Goal: Task Accomplishment & Management: Use online tool/utility

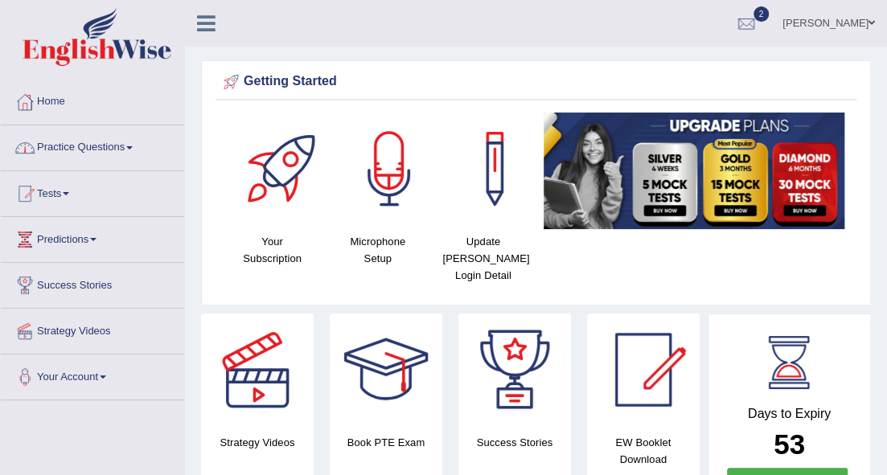
click at [133, 146] on span at bounding box center [129, 147] width 6 height 3
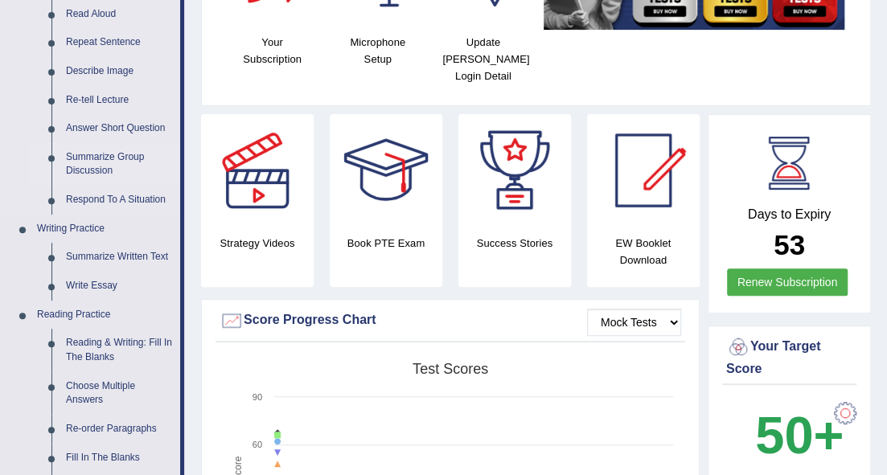
scroll to position [214, 0]
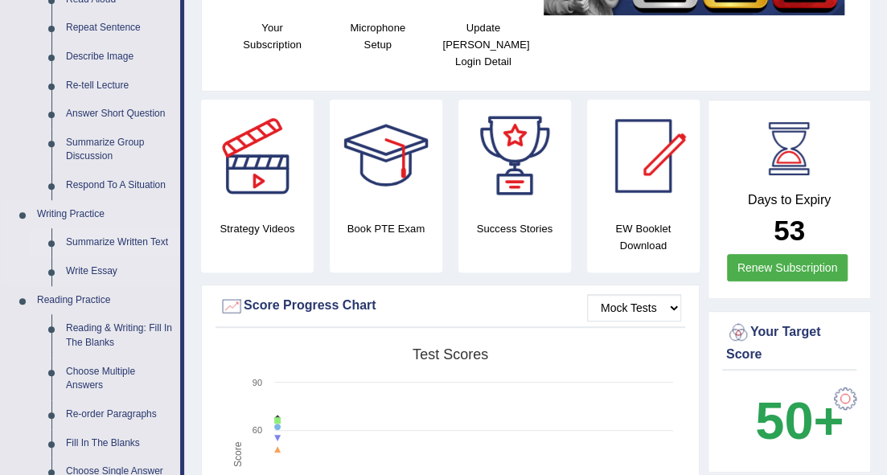
click at [121, 240] on link "Summarize Written Text" at bounding box center [119, 242] width 121 height 29
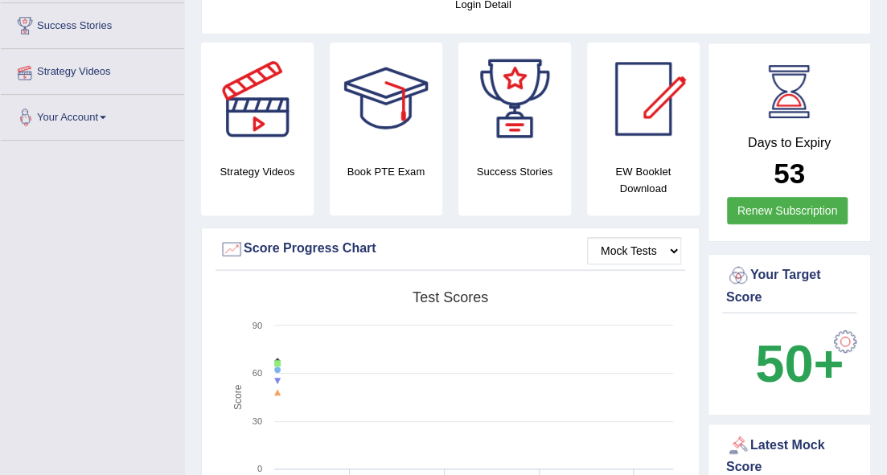
scroll to position [355, 0]
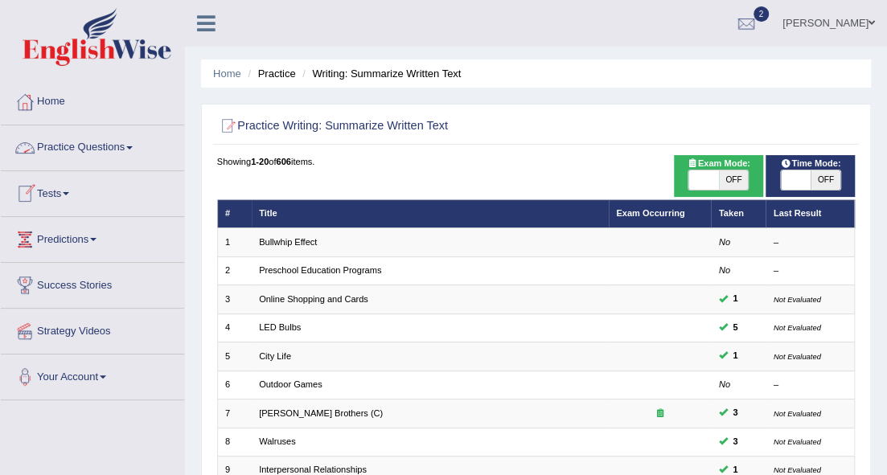
click at [133, 143] on link "Practice Questions" at bounding box center [92, 145] width 183 height 40
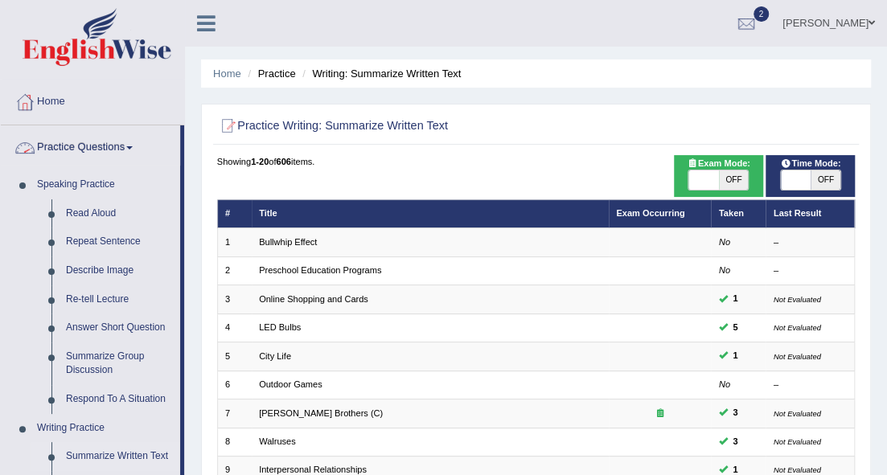
click at [133, 146] on span at bounding box center [129, 147] width 6 height 3
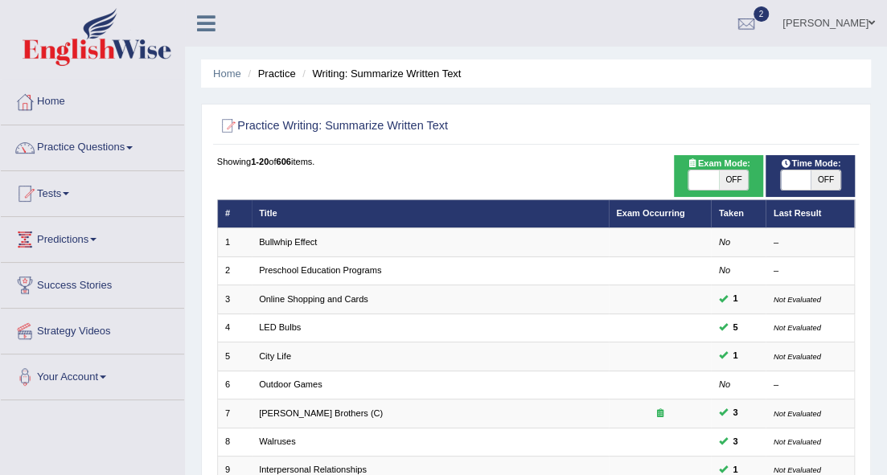
click at [69, 192] on span at bounding box center [66, 193] width 6 height 3
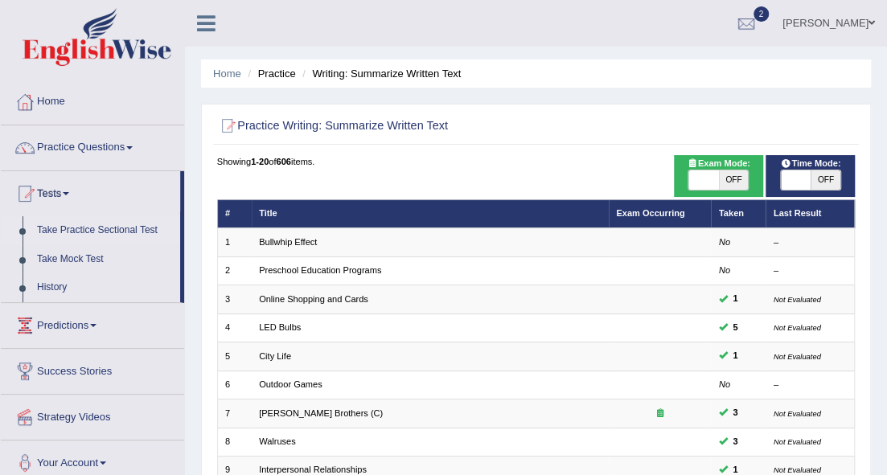
click at [103, 232] on link "Take Practice Sectional Test" at bounding box center [105, 230] width 150 height 29
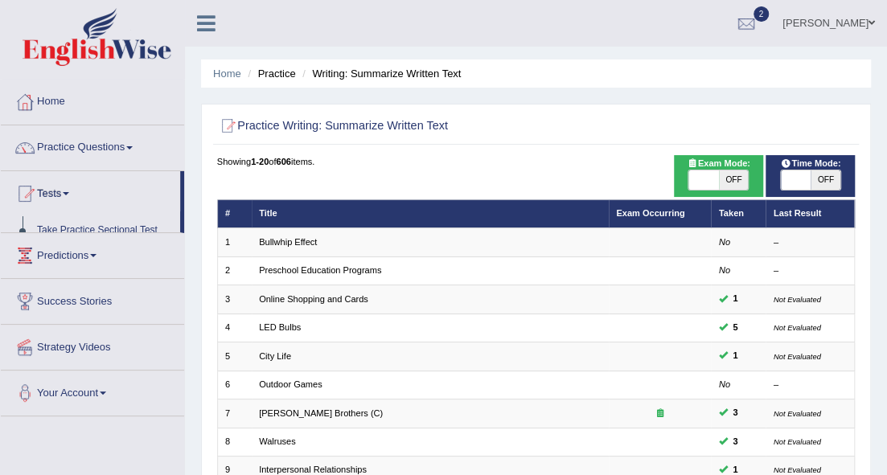
click at [104, 233] on link "Predictions" at bounding box center [92, 253] width 183 height 40
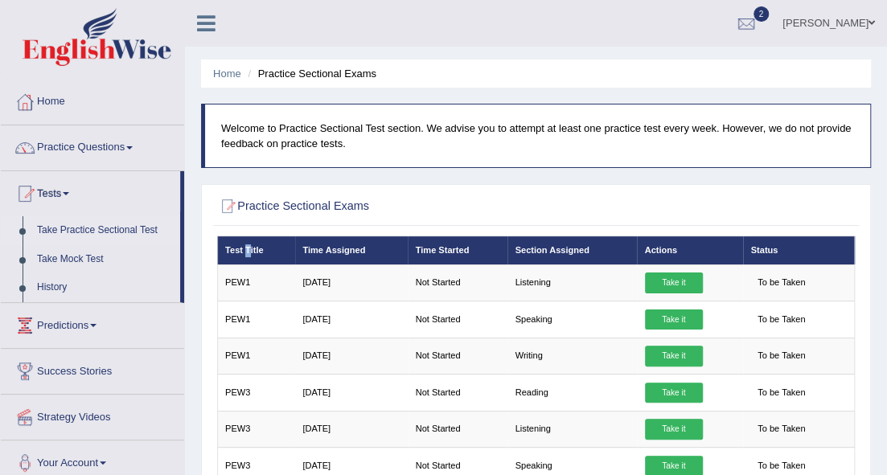
click at [248, 251] on th "Test Title" at bounding box center [256, 250] width 78 height 28
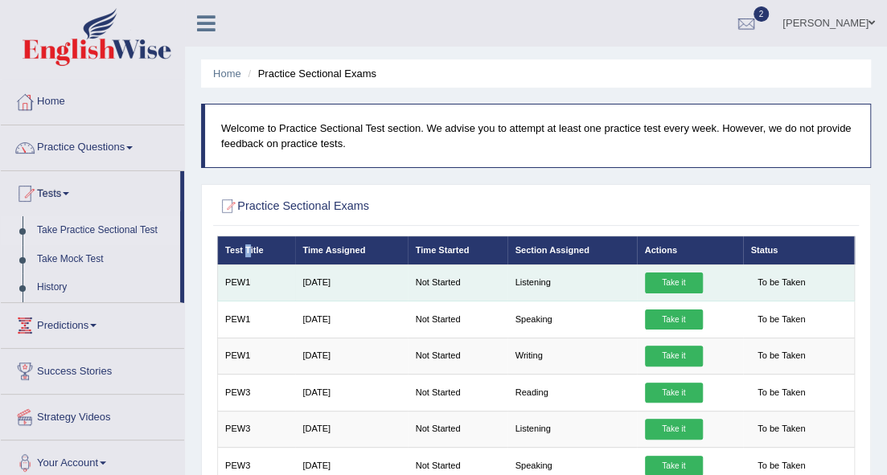
click at [669, 280] on link "Take it" at bounding box center [674, 283] width 58 height 21
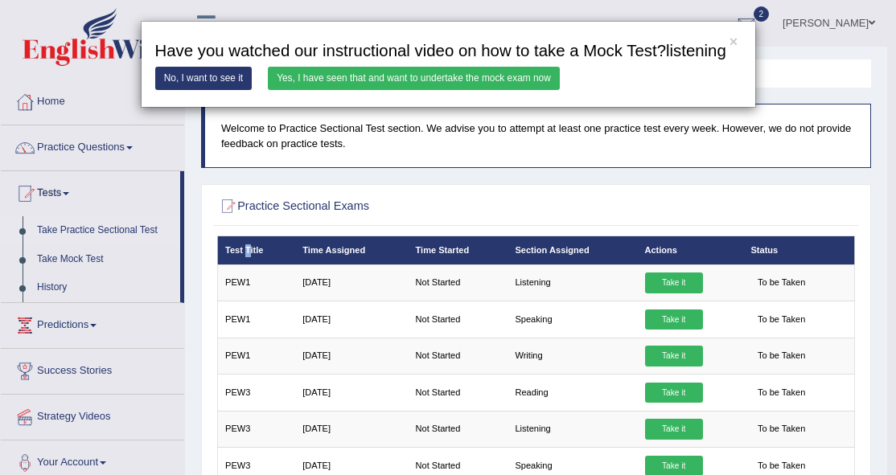
click at [384, 76] on link "Yes, I have seen that and want to undertake the mock exam now" at bounding box center [414, 78] width 292 height 23
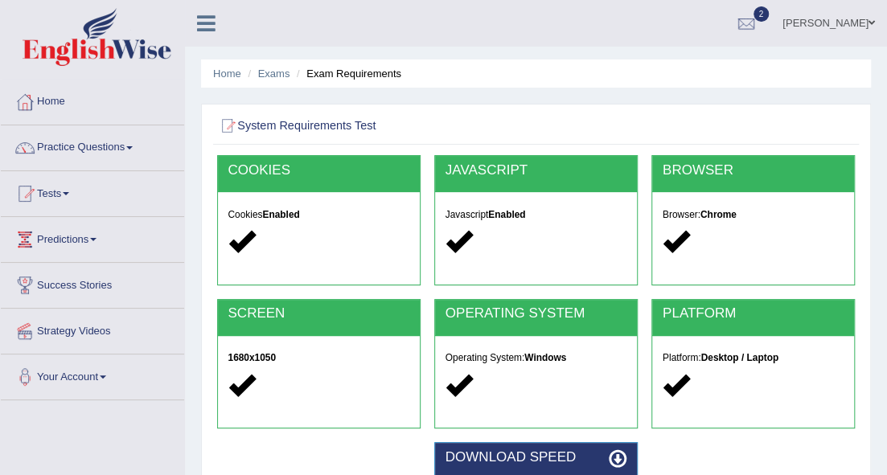
click at [68, 191] on link "Tests" at bounding box center [92, 191] width 183 height 40
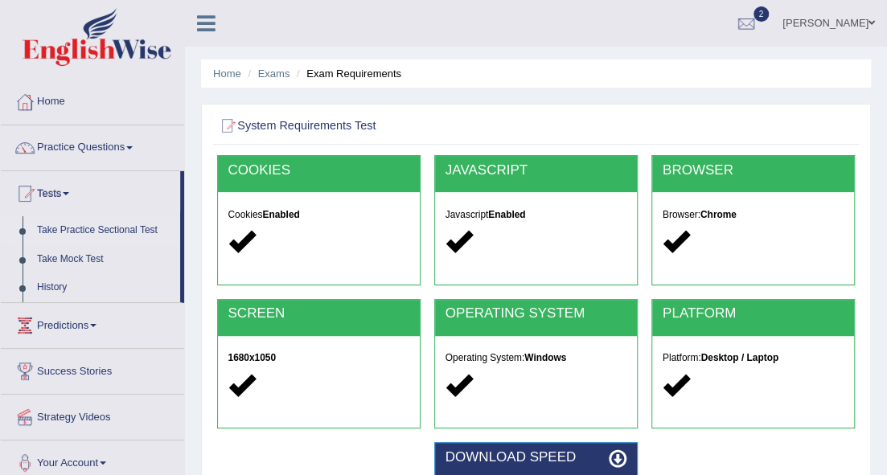
click at [96, 229] on link "Take Practice Sectional Test" at bounding box center [105, 230] width 150 height 29
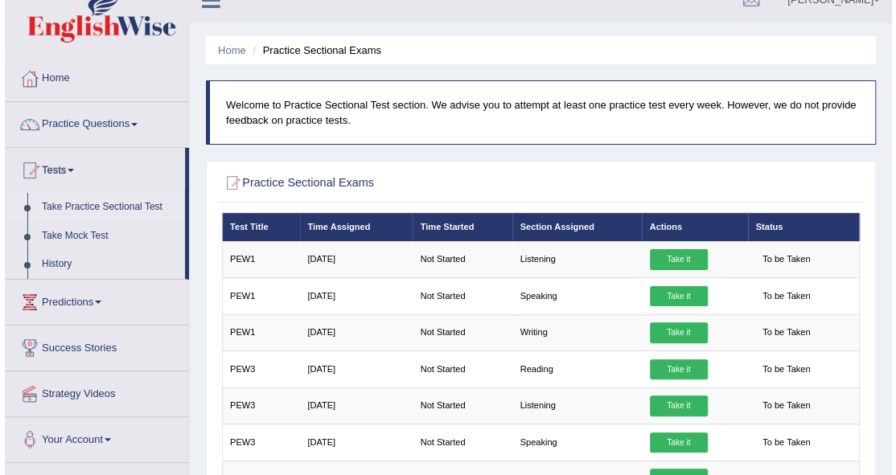
scroll to position [23, 0]
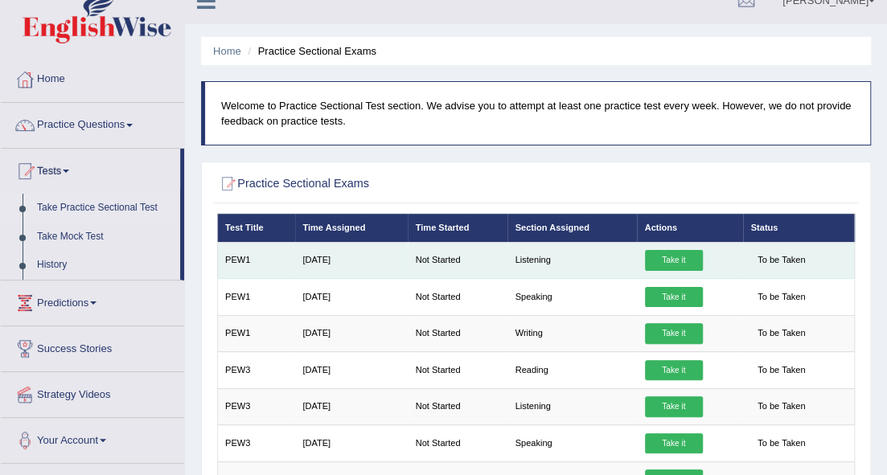
click at [538, 265] on td "Listening" at bounding box center [571, 260] width 129 height 36
click at [537, 264] on td "Listening" at bounding box center [571, 260] width 129 height 36
click at [571, 269] on td "Listening" at bounding box center [571, 260] width 129 height 36
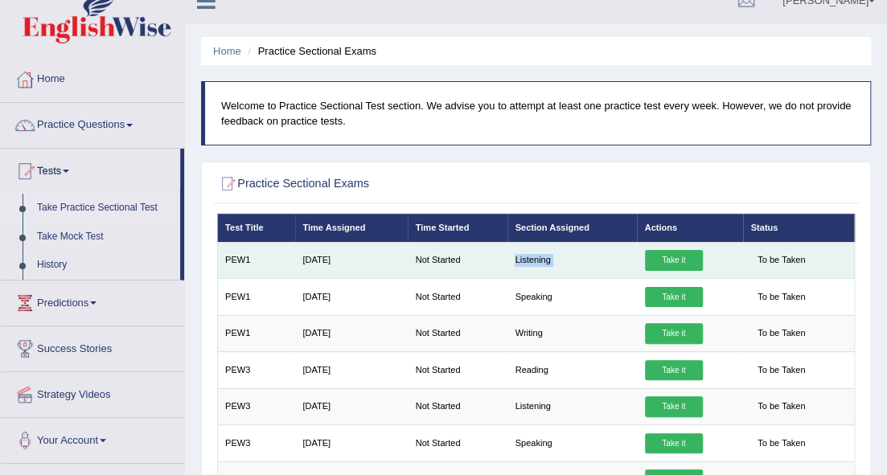
click at [669, 260] on link "Take it" at bounding box center [674, 260] width 58 height 21
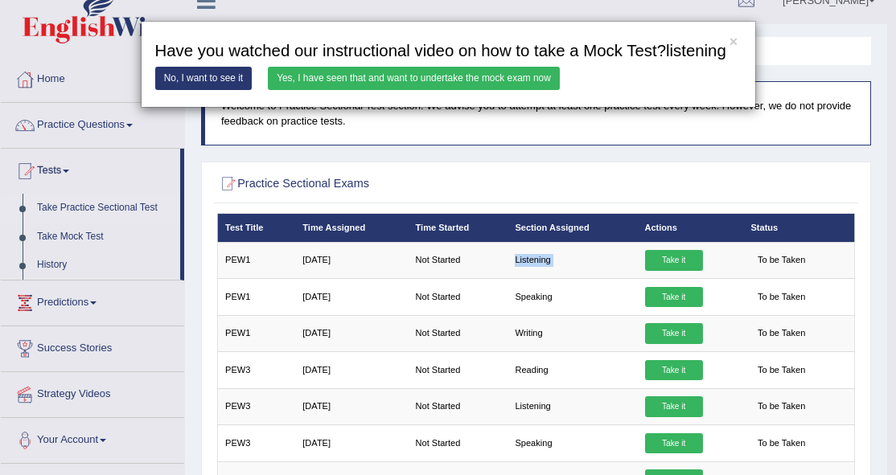
click at [207, 72] on link "No, I want to see it" at bounding box center [203, 78] width 97 height 23
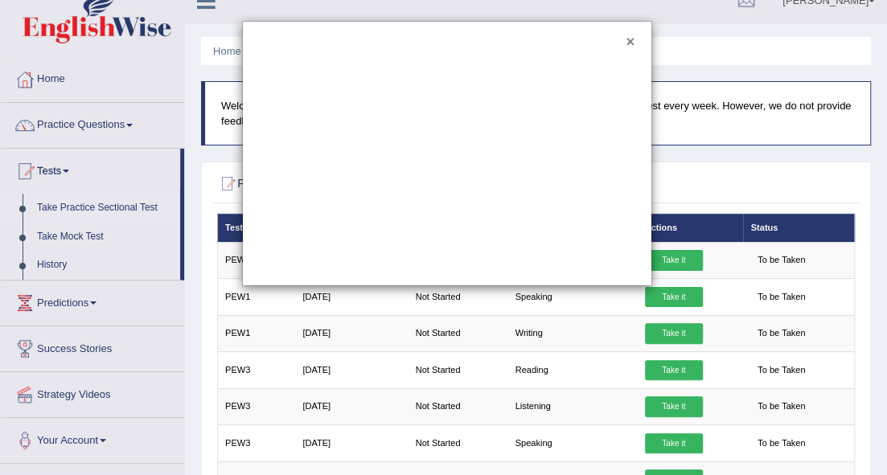
click at [629, 40] on button "×" at bounding box center [630, 42] width 8 height 14
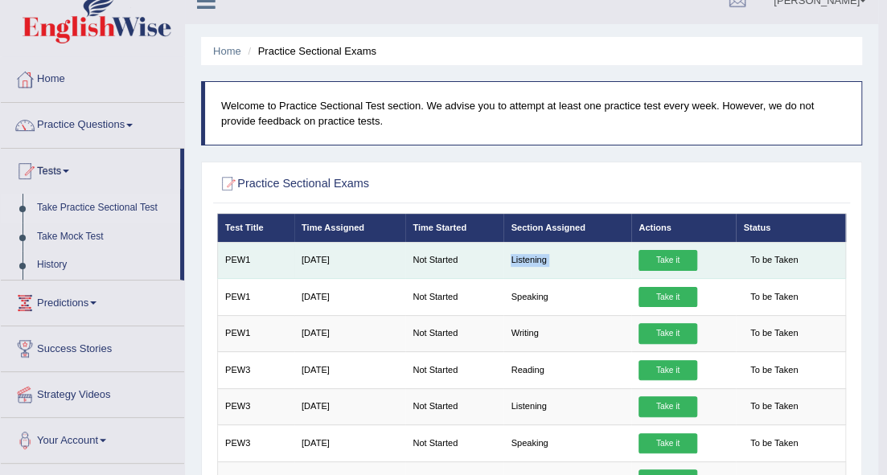
click at [669, 257] on link "Take it" at bounding box center [667, 260] width 58 height 21
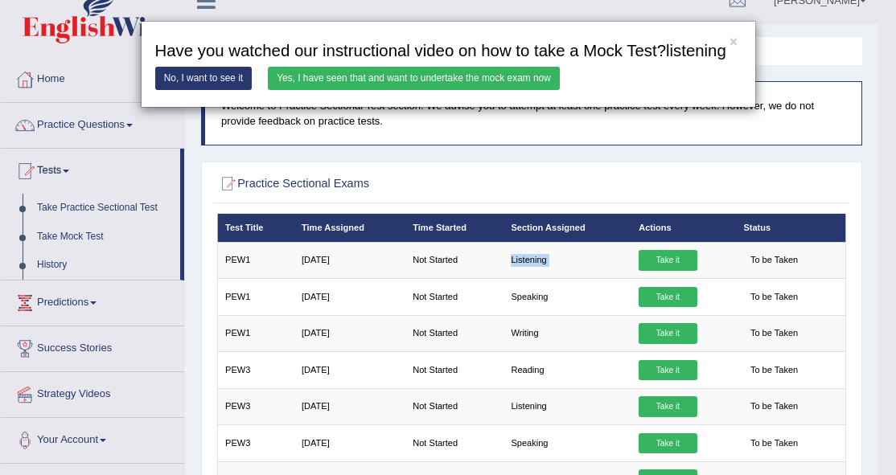
click at [463, 78] on link "Yes, I have seen that and want to undertake the mock exam now" at bounding box center [414, 78] width 292 height 23
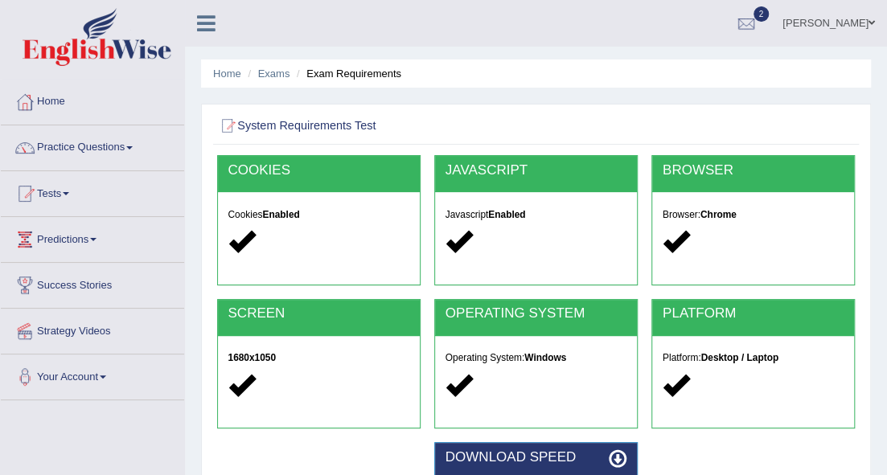
click at [280, 218] on strong "Enabled" at bounding box center [280, 214] width 37 height 11
click at [301, 227] on div at bounding box center [319, 242] width 182 height 30
click at [304, 174] on h2 "COOKIES" at bounding box center [319, 170] width 182 height 15
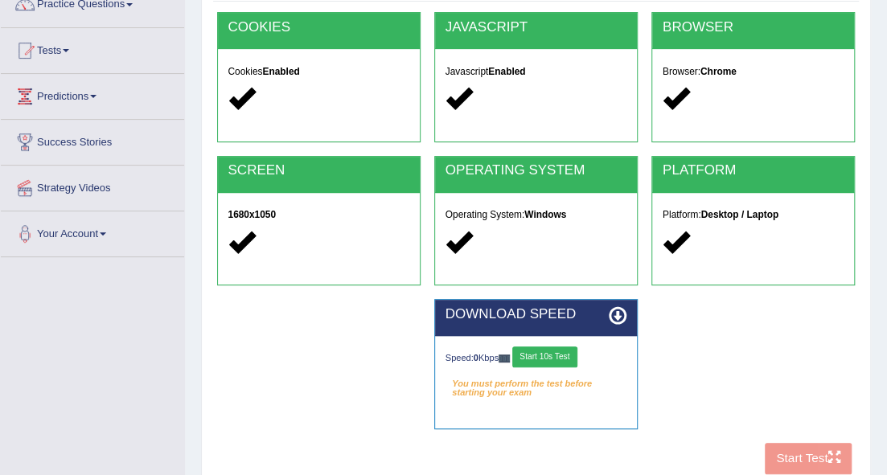
scroll to position [214, 0]
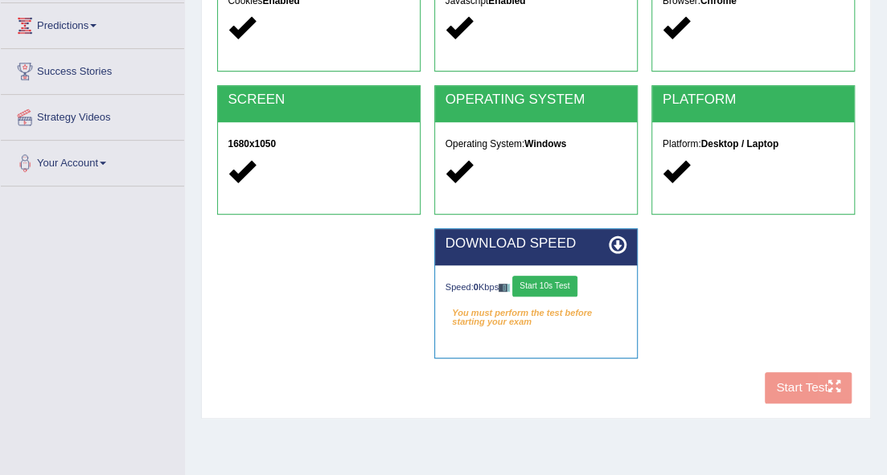
click at [542, 281] on button "Start 10s Test" at bounding box center [544, 286] width 65 height 21
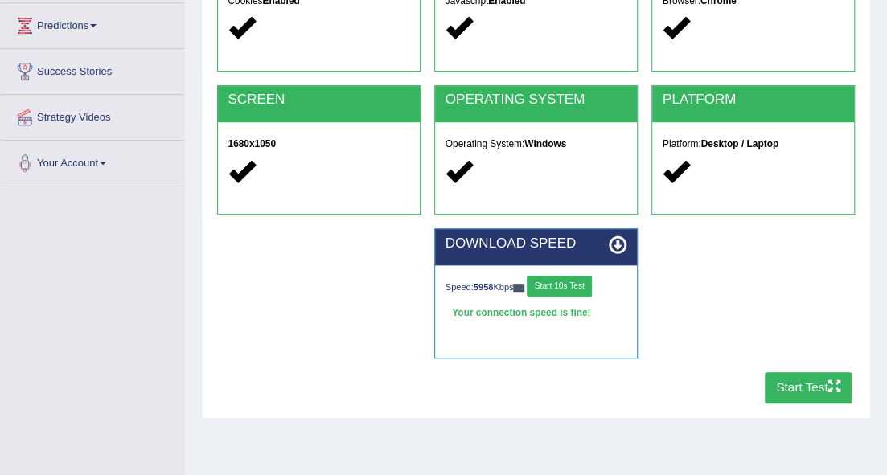
click at [786, 388] on button "Start Test" at bounding box center [809, 387] width 88 height 31
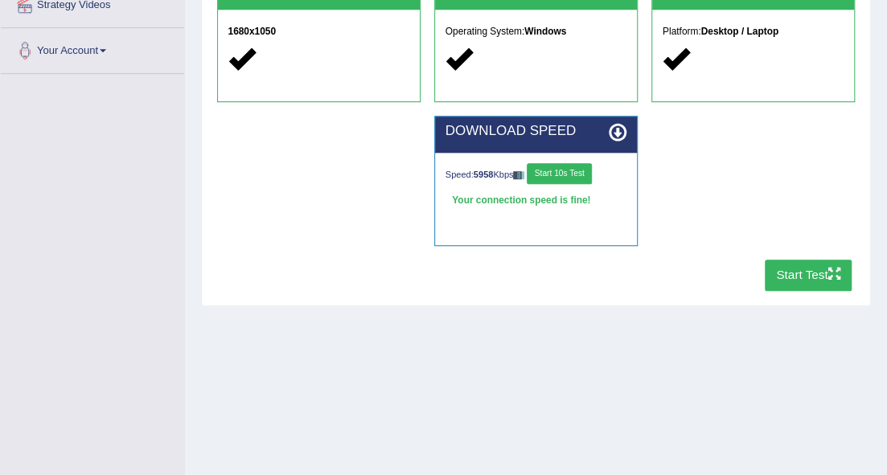
scroll to position [368, 0]
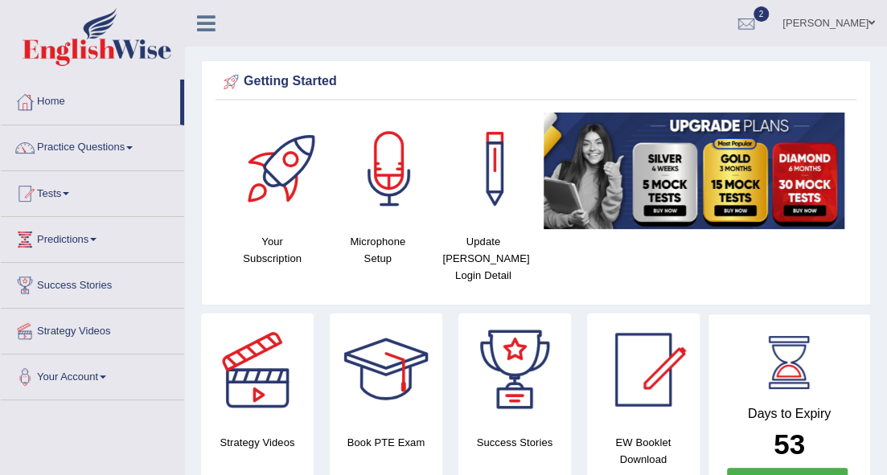
click at [74, 190] on link "Tests" at bounding box center [92, 191] width 183 height 40
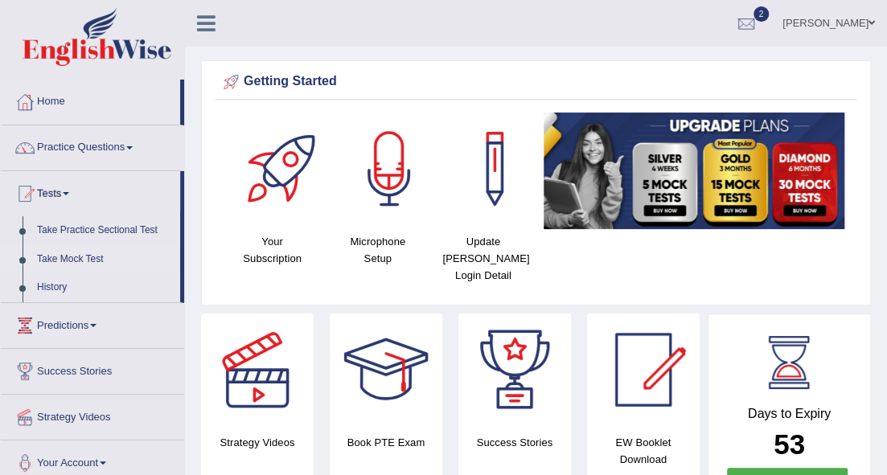
click at [92, 254] on link "Take Mock Test" at bounding box center [105, 259] width 150 height 29
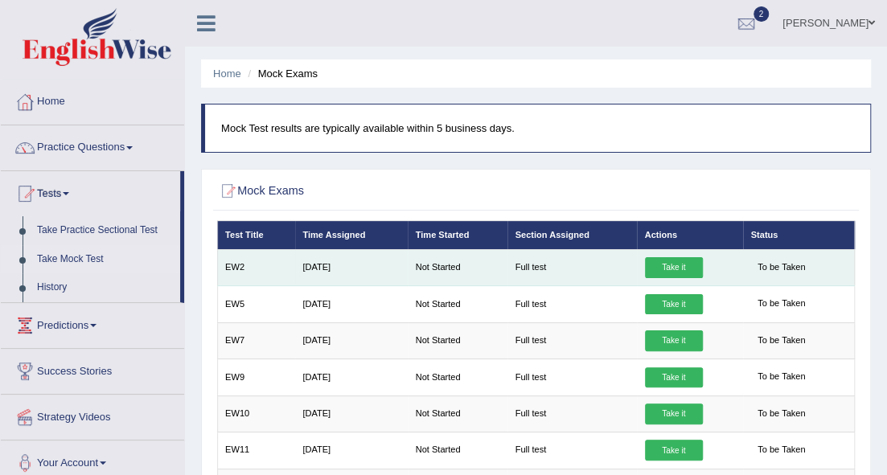
click at [672, 266] on link "Take it" at bounding box center [674, 267] width 58 height 21
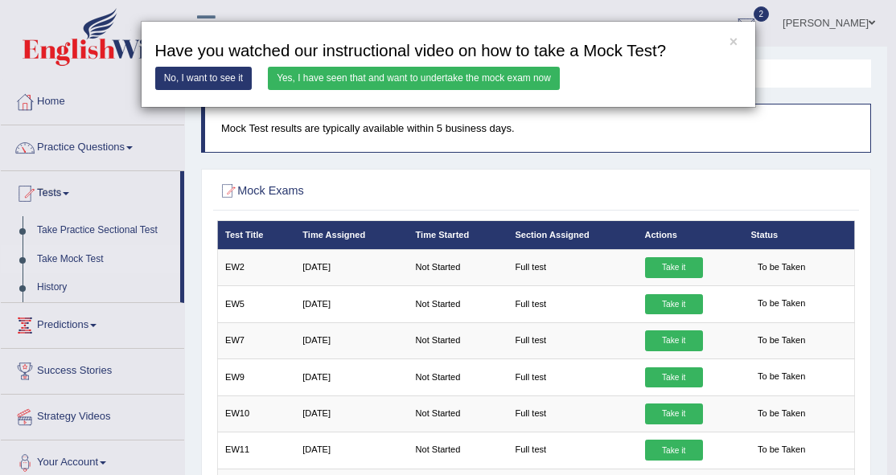
click at [199, 74] on link "No, I want to see it" at bounding box center [203, 78] width 97 height 23
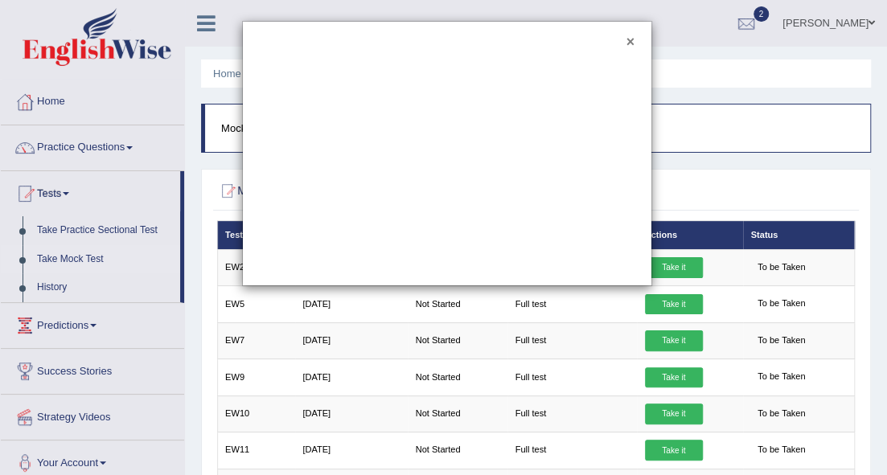
click at [630, 38] on button "×" at bounding box center [630, 42] width 8 height 14
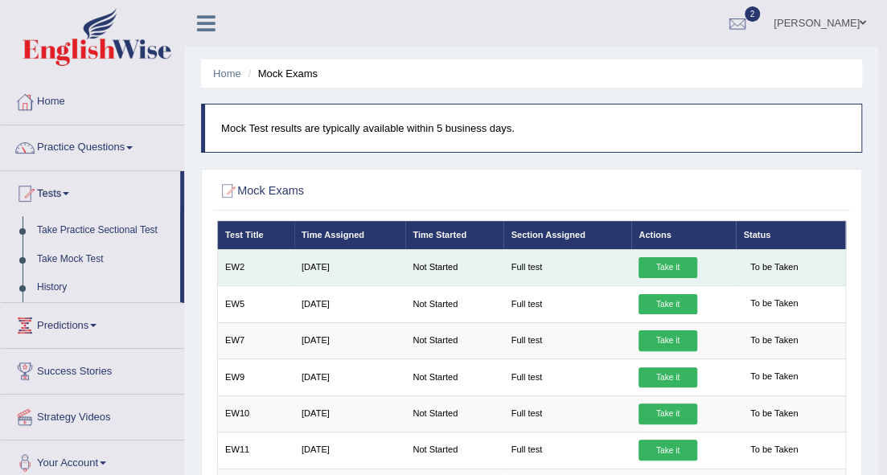
click at [671, 265] on link "Take it" at bounding box center [667, 267] width 58 height 21
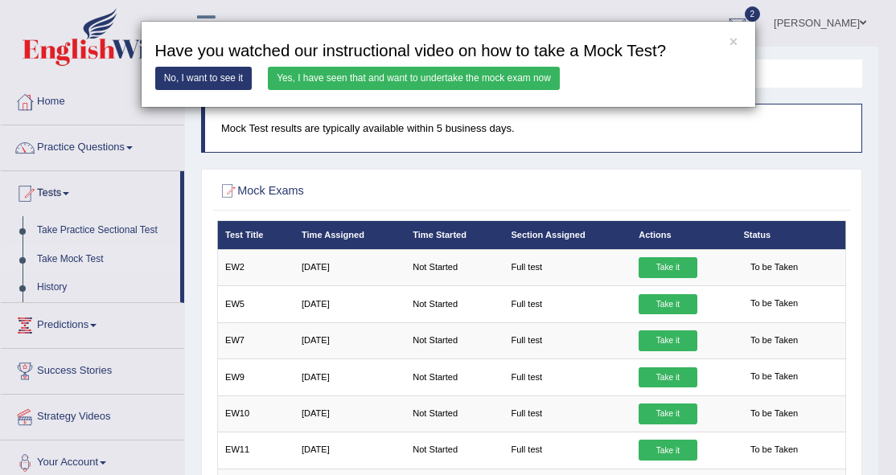
click at [659, 267] on div "× Have you watched our instructional video on how to take a Mock Test? No, I wa…" at bounding box center [448, 237] width 896 height 475
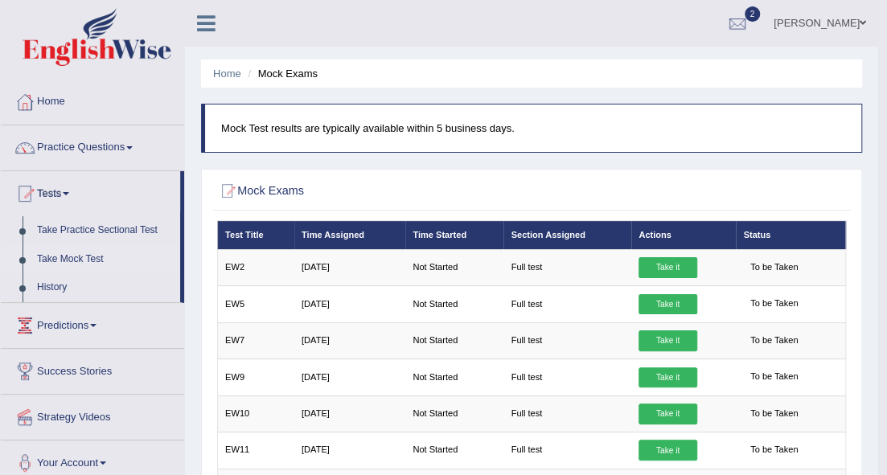
click at [83, 252] on link "Take Mock Test" at bounding box center [105, 259] width 150 height 29
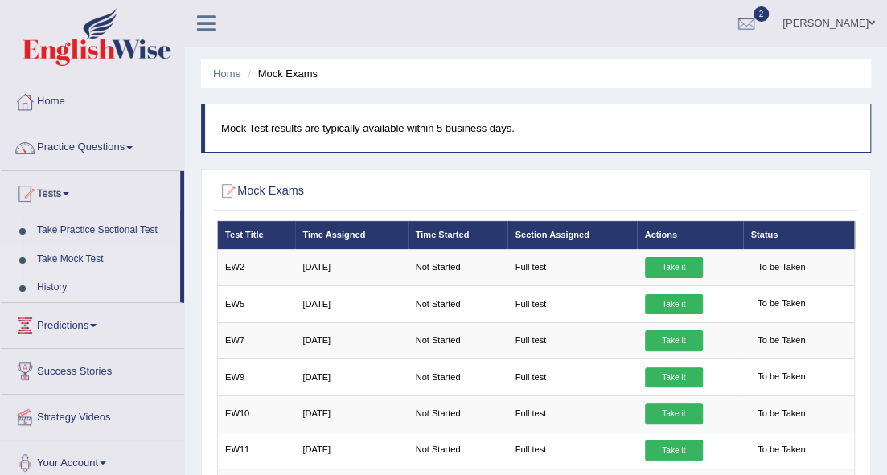
click at [59, 286] on link "History" at bounding box center [105, 287] width 150 height 29
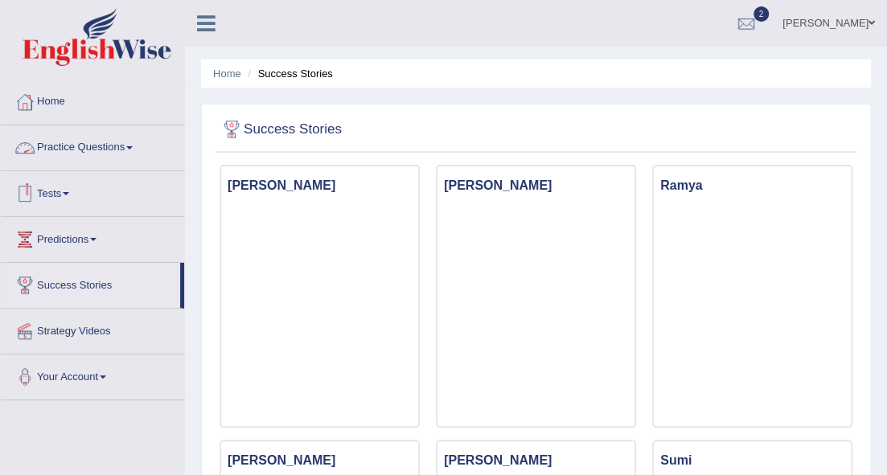
click at [70, 189] on link "Tests" at bounding box center [92, 191] width 183 height 40
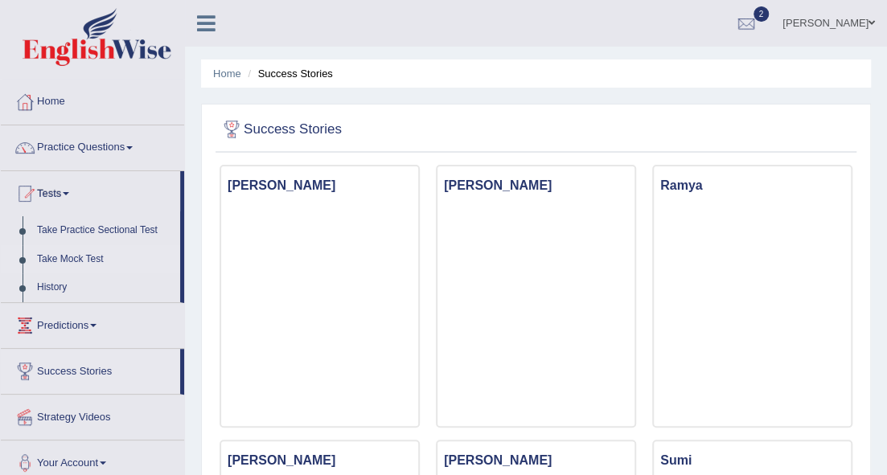
click at [96, 256] on link "Take Mock Test" at bounding box center [105, 259] width 150 height 29
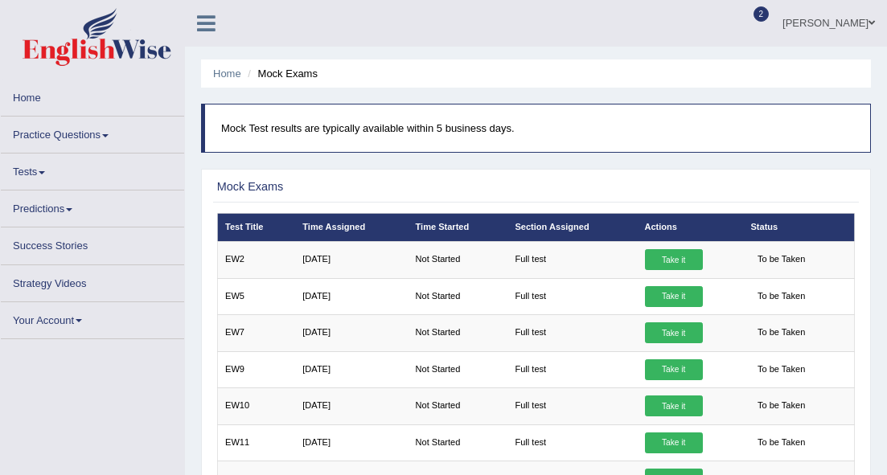
click at [671, 252] on link "Take it" at bounding box center [674, 259] width 58 height 21
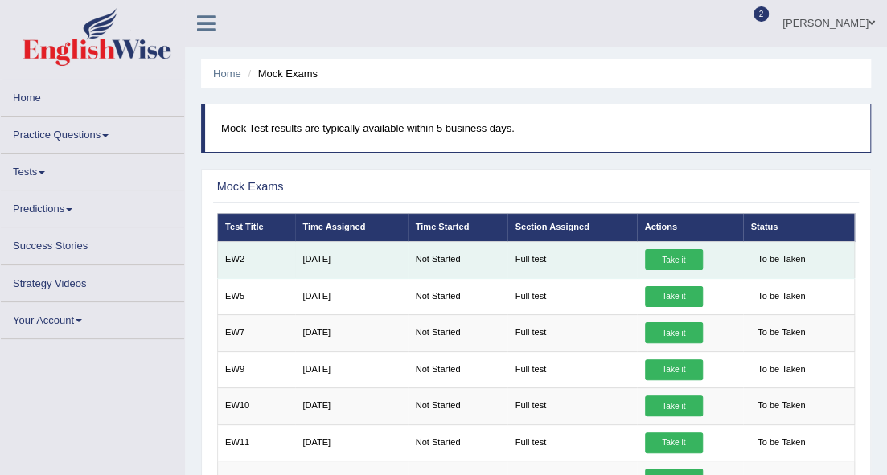
click at [668, 259] on link "Take it" at bounding box center [674, 259] width 58 height 21
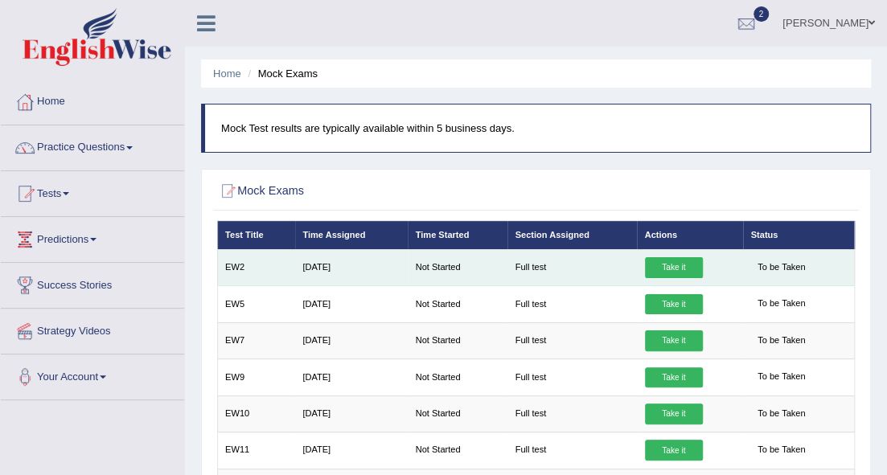
click at [667, 267] on link "Take it" at bounding box center [674, 267] width 58 height 21
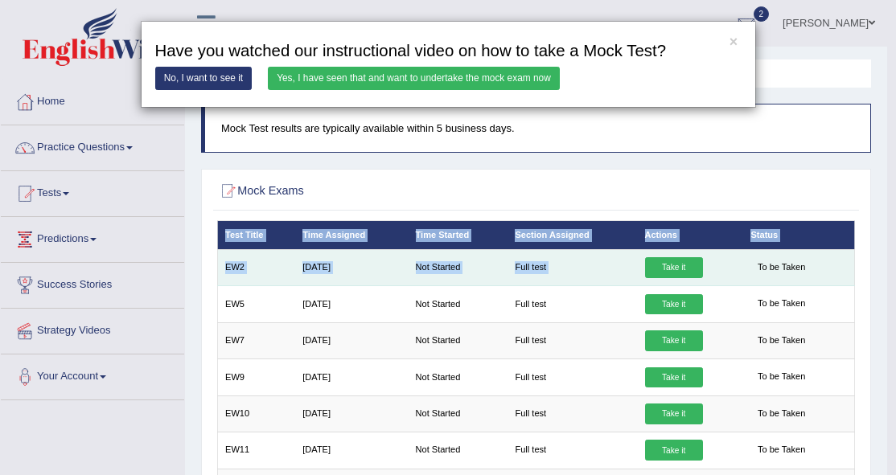
click at [667, 267] on div "× Have you watched our instructional video on how to take a Mock Test? No, I wa…" at bounding box center [448, 237] width 896 height 475
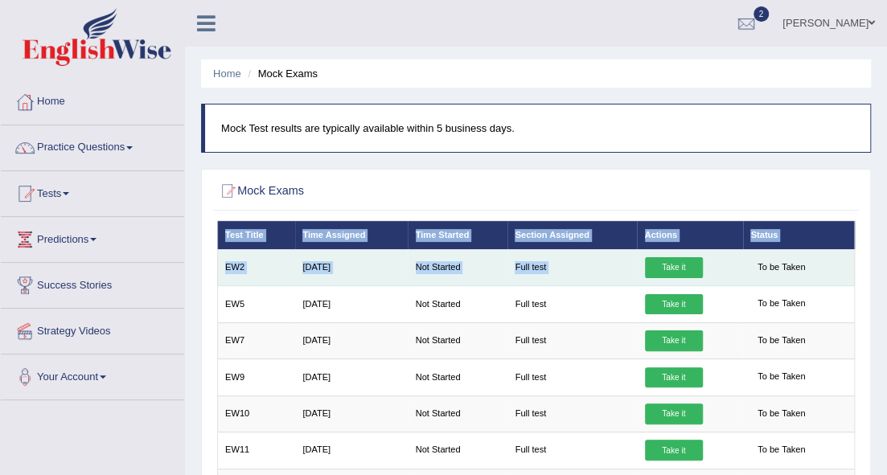
click at [667, 267] on link "Take it" at bounding box center [674, 267] width 58 height 21
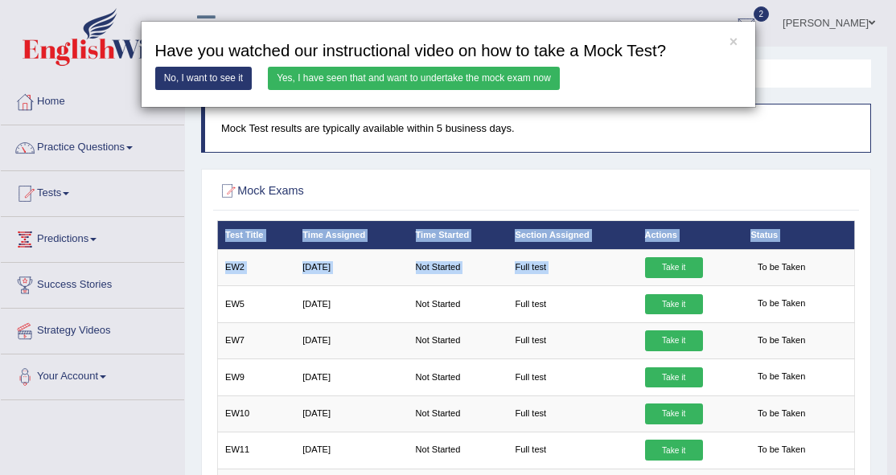
click at [203, 76] on link "No, I want to see it" at bounding box center [203, 78] width 97 height 23
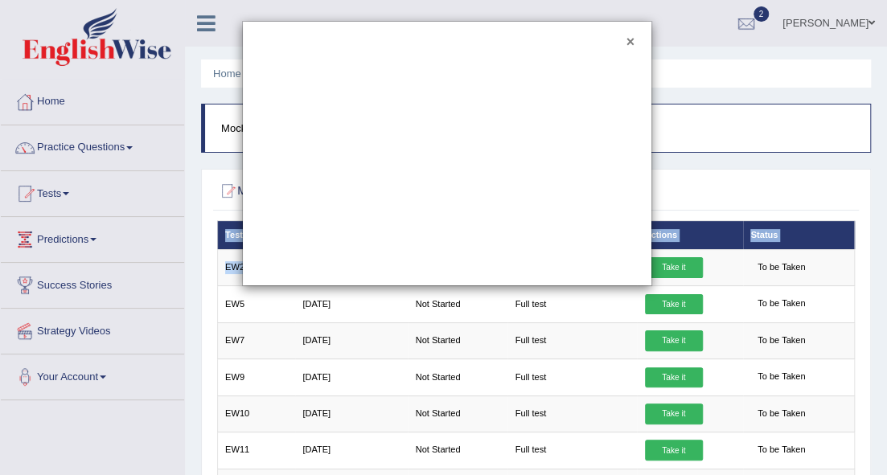
click at [632, 41] on button "×" at bounding box center [630, 42] width 8 height 14
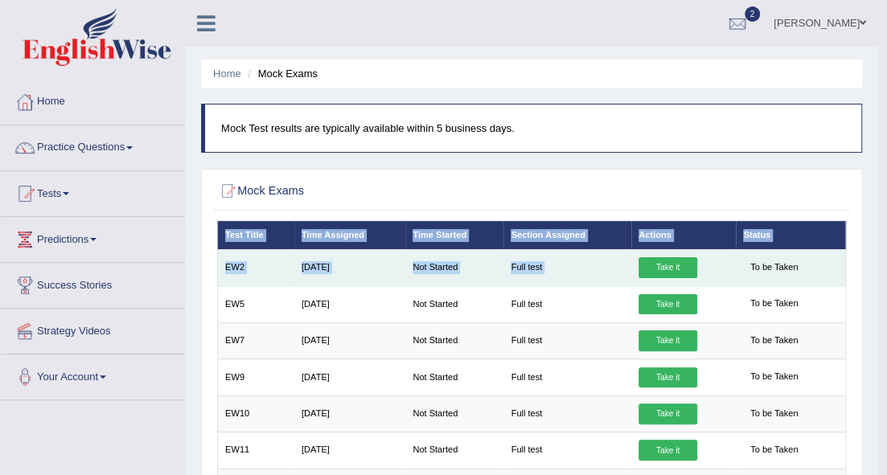
click at [671, 261] on link "Take it" at bounding box center [667, 267] width 58 height 21
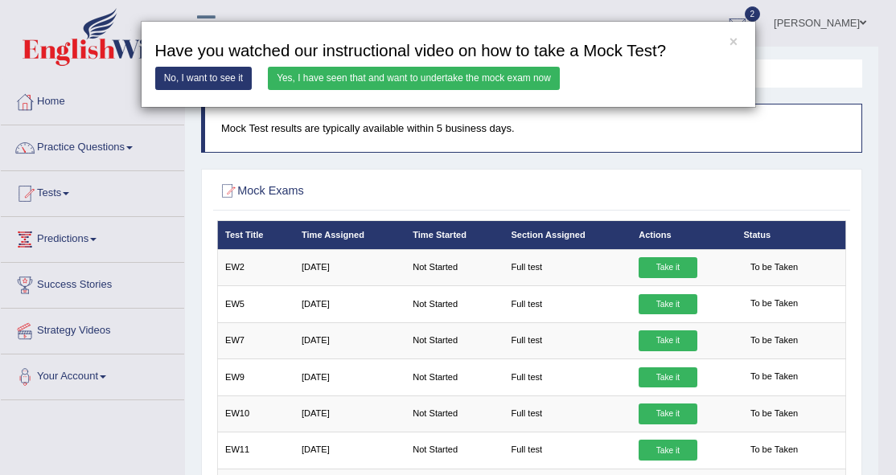
click at [666, 266] on div "× Have you watched our instructional video on how to take a Mock Test? No, I wa…" at bounding box center [448, 237] width 896 height 475
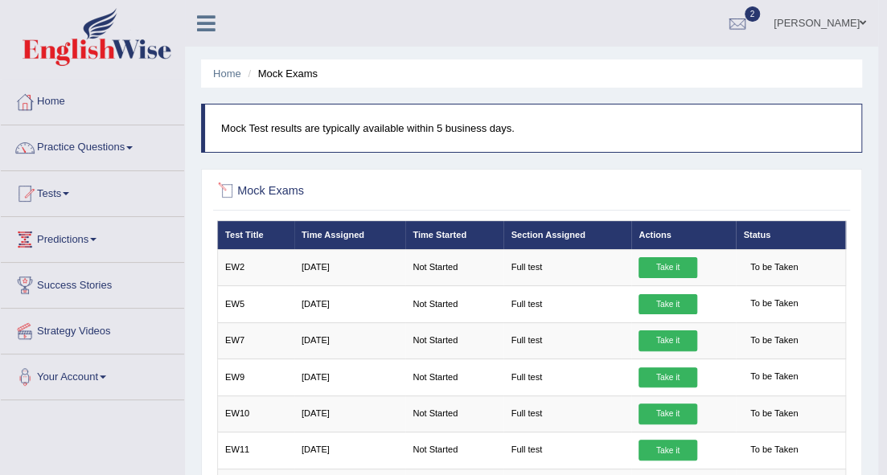
click at [229, 188] on div at bounding box center [227, 191] width 21 height 21
click at [69, 192] on span at bounding box center [66, 193] width 6 height 3
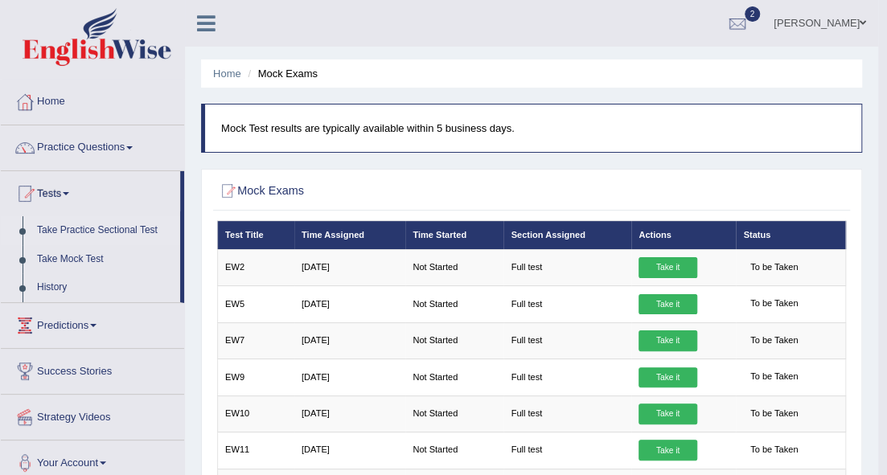
click at [95, 226] on link "Take Practice Sectional Test" at bounding box center [105, 230] width 150 height 29
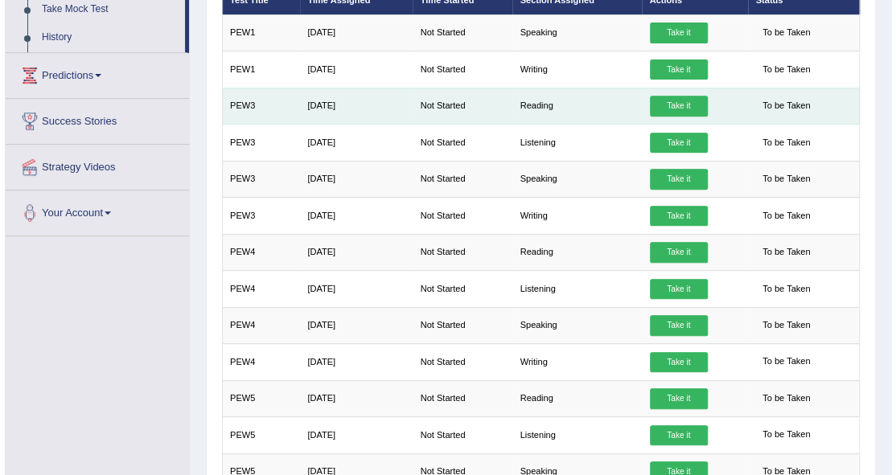
scroll to position [107, 0]
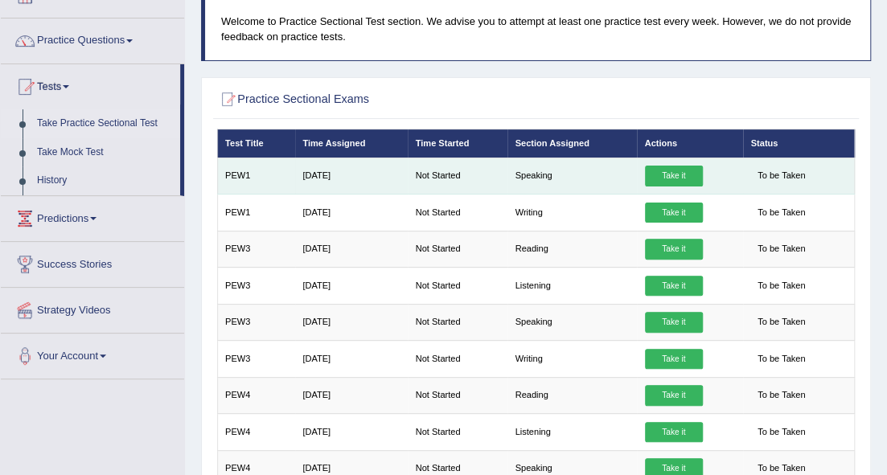
click at [663, 174] on link "Take it" at bounding box center [674, 176] width 58 height 21
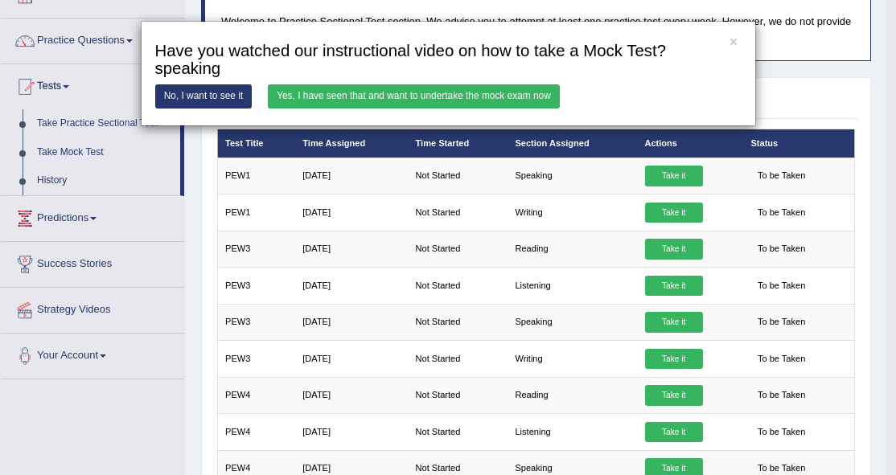
click at [384, 94] on link "Yes, I have seen that and want to undertake the mock exam now" at bounding box center [414, 95] width 292 height 23
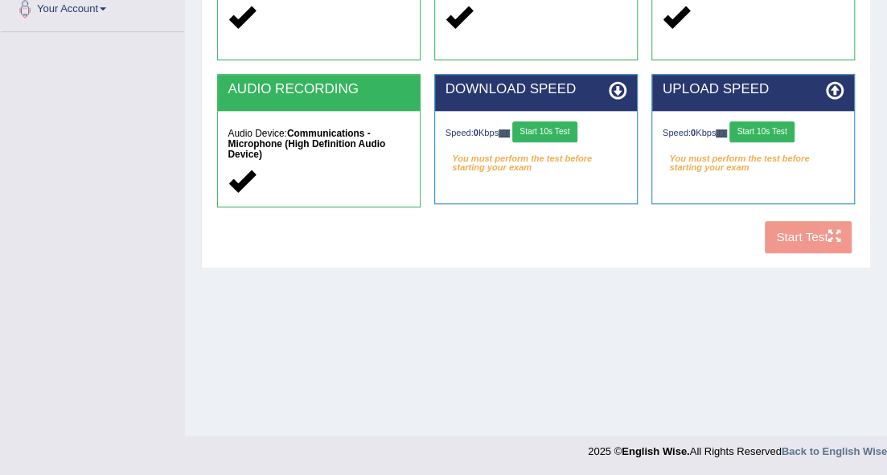
scroll to position [368, 0]
click at [764, 129] on button "Start 10s Test" at bounding box center [761, 131] width 65 height 21
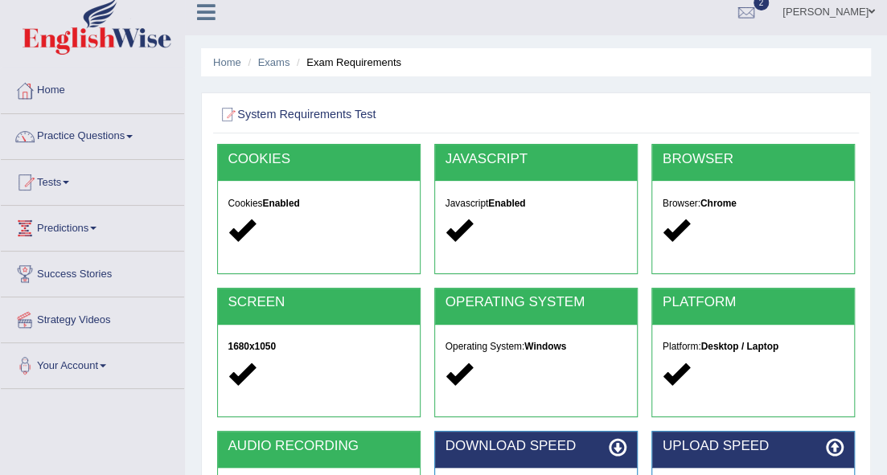
scroll to position [0, 0]
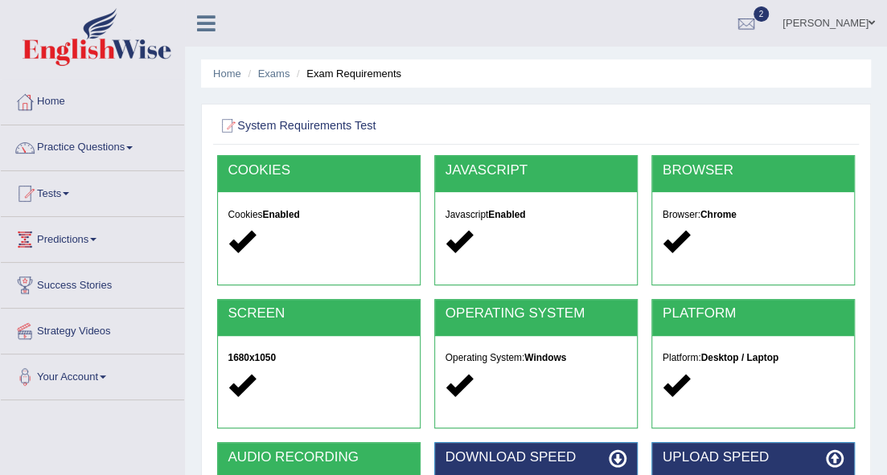
click at [133, 143] on link "Practice Questions" at bounding box center [92, 145] width 183 height 40
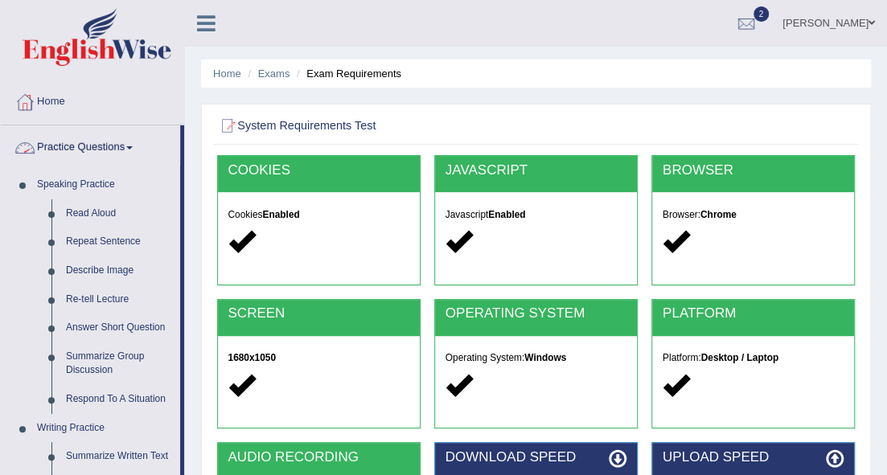
click at [133, 146] on span at bounding box center [129, 147] width 6 height 3
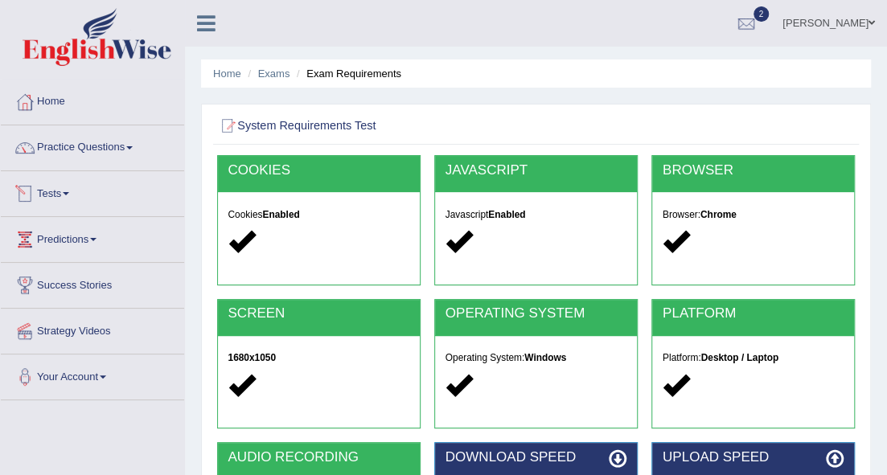
click at [69, 192] on span at bounding box center [66, 193] width 6 height 3
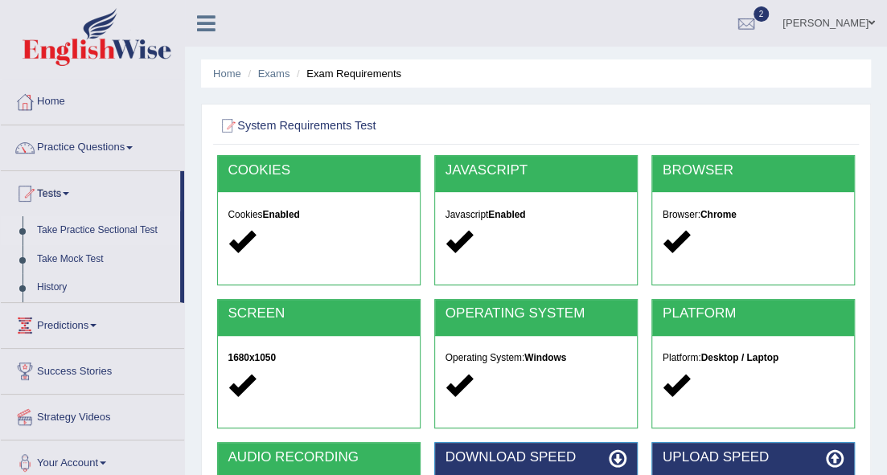
click at [125, 226] on link "Take Practice Sectional Test" at bounding box center [105, 230] width 150 height 29
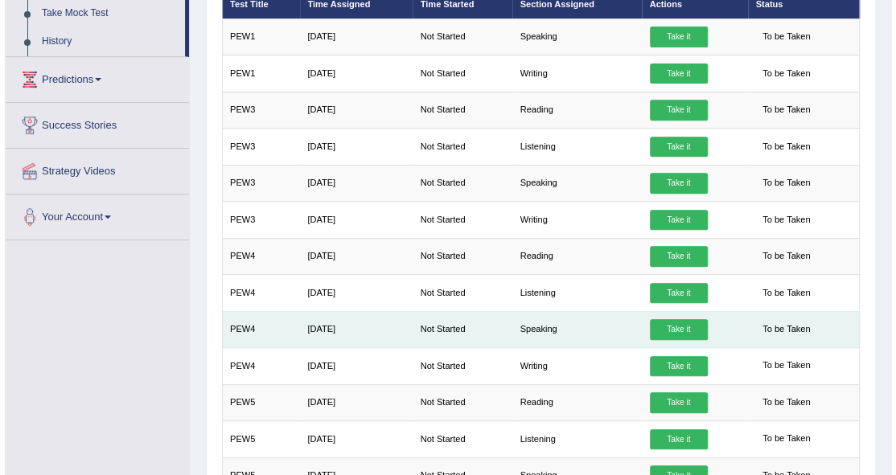
scroll to position [85, 0]
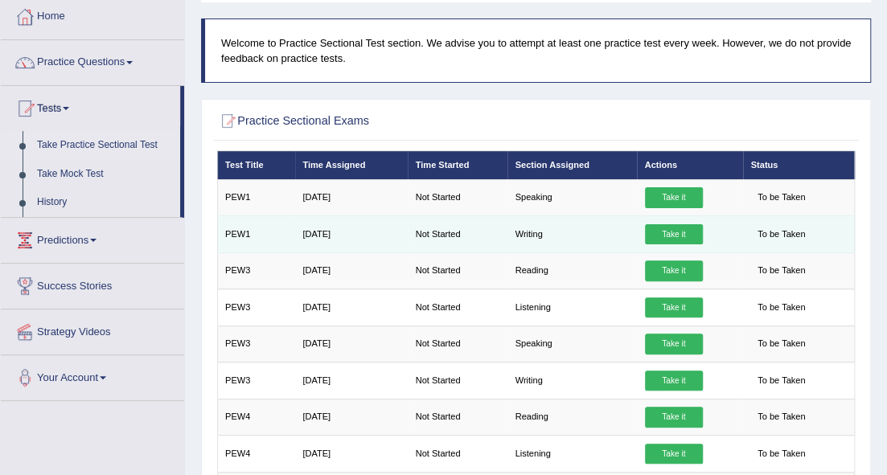
click at [535, 236] on td "Writing" at bounding box center [571, 234] width 129 height 36
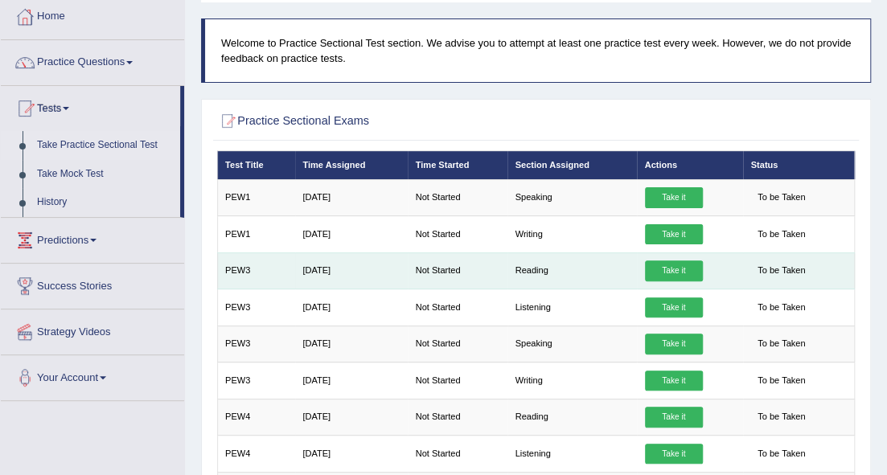
click at [665, 267] on link "Take it" at bounding box center [674, 271] width 58 height 21
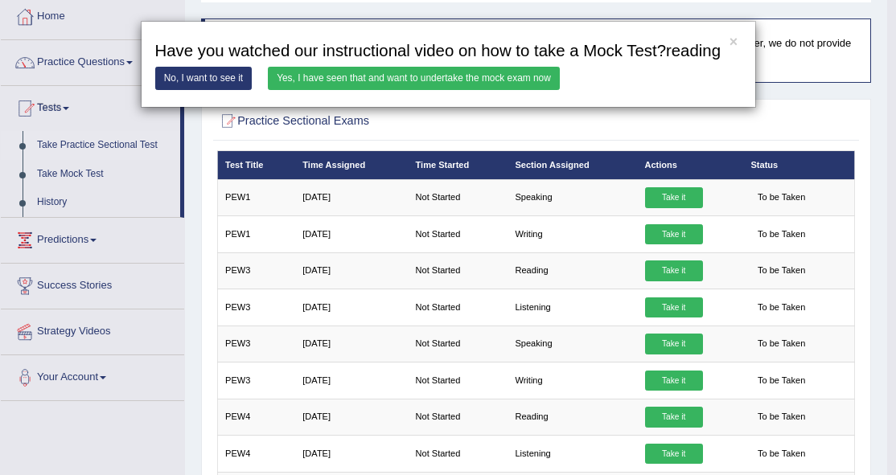
click at [441, 72] on link "Yes, I have seen that and want to undertake the mock exam now" at bounding box center [414, 78] width 292 height 23
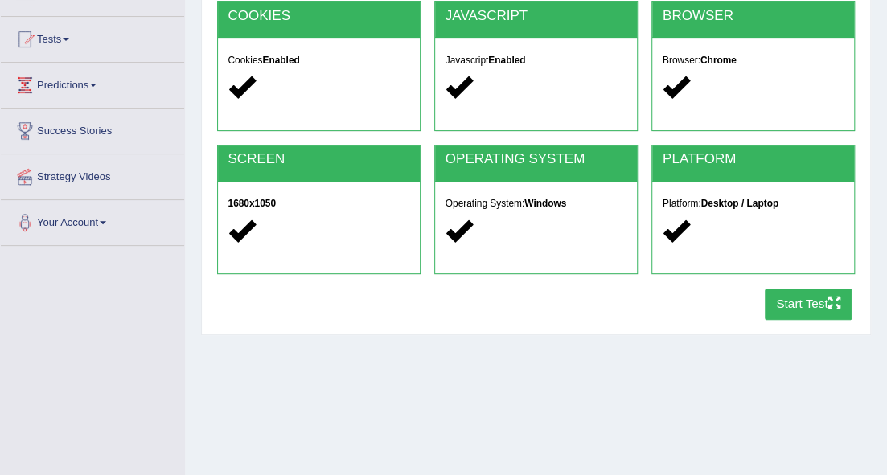
scroll to position [214, 0]
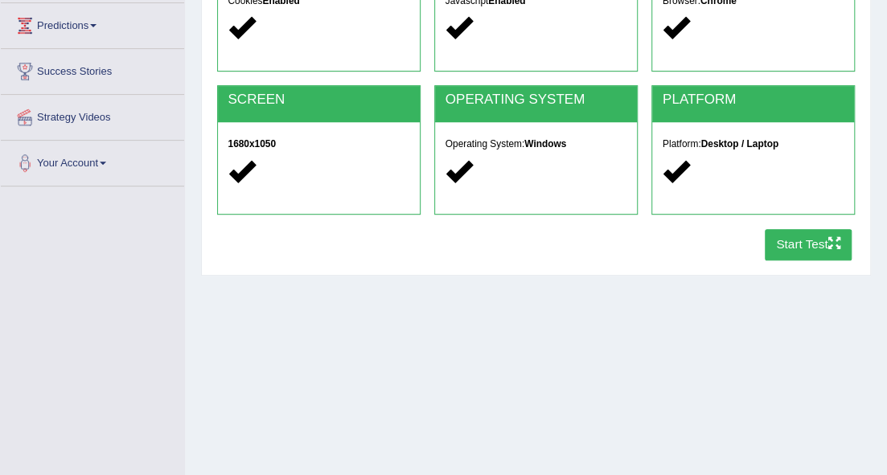
click at [789, 240] on button "Start Test" at bounding box center [809, 244] width 88 height 31
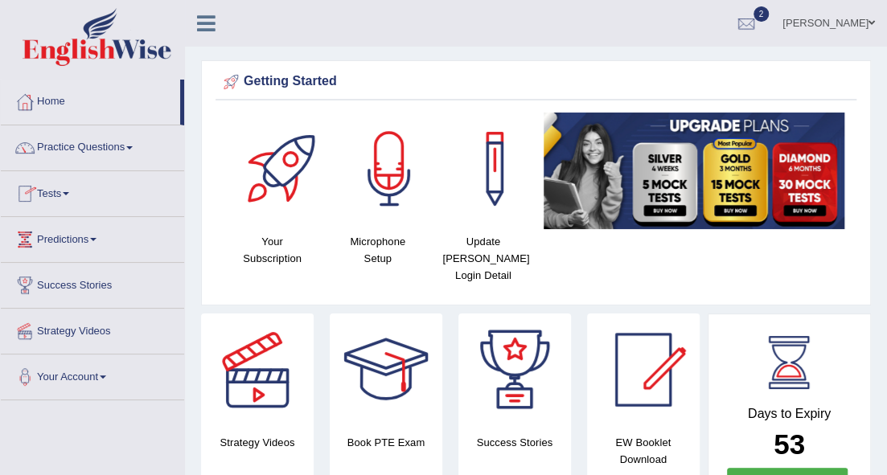
click at [76, 190] on link "Tests" at bounding box center [92, 191] width 183 height 40
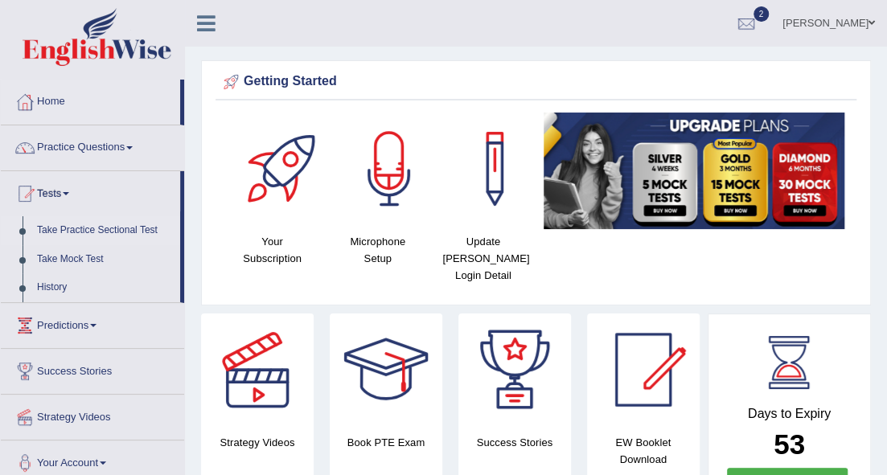
click at [110, 230] on link "Take Practice Sectional Test" at bounding box center [105, 230] width 150 height 29
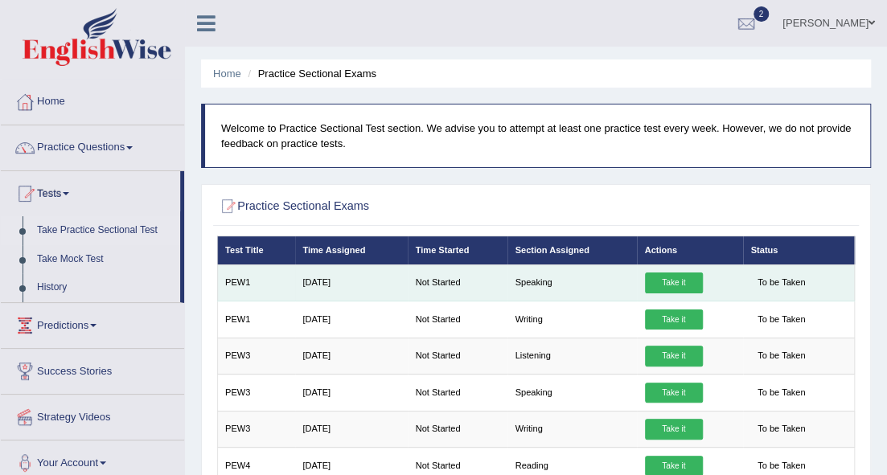
click at [675, 282] on link "Take it" at bounding box center [674, 283] width 58 height 21
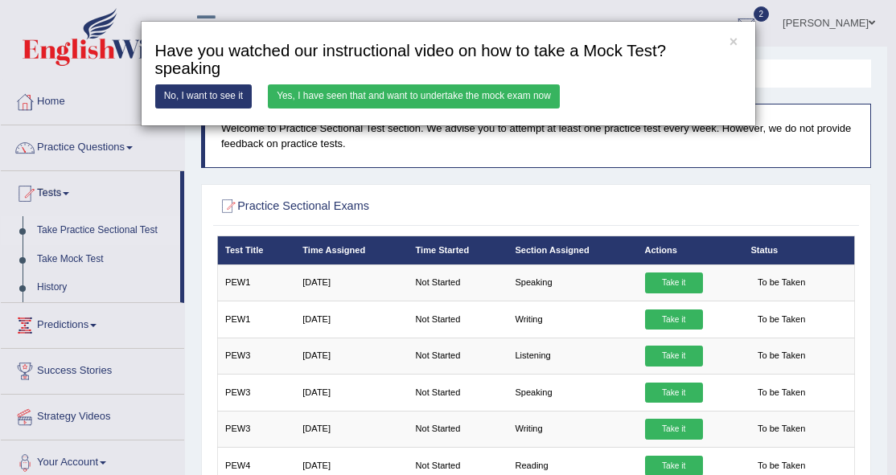
click at [520, 92] on link "Yes, I have seen that and want to undertake the mock exam now" at bounding box center [414, 95] width 292 height 23
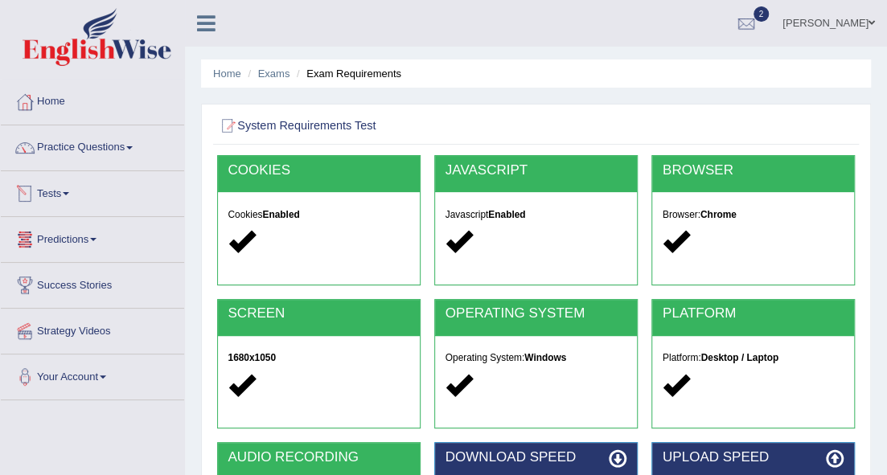
click at [67, 191] on link "Tests" at bounding box center [92, 191] width 183 height 40
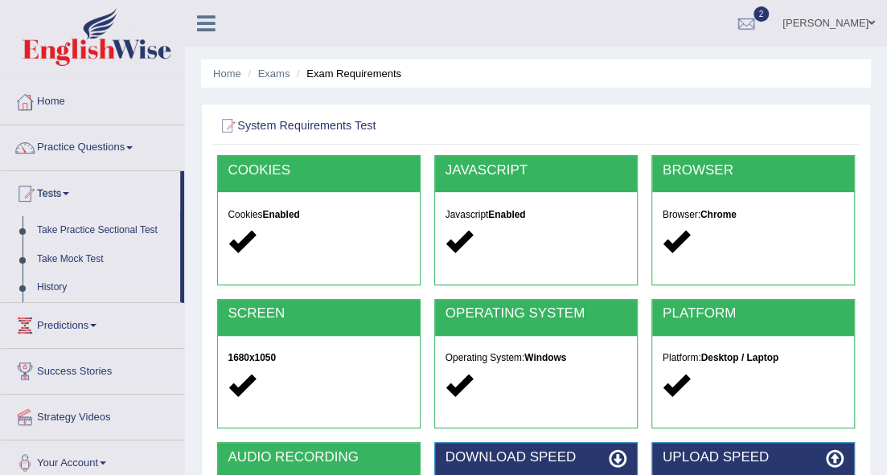
click at [125, 228] on link "Take Practice Sectional Test" at bounding box center [105, 230] width 150 height 29
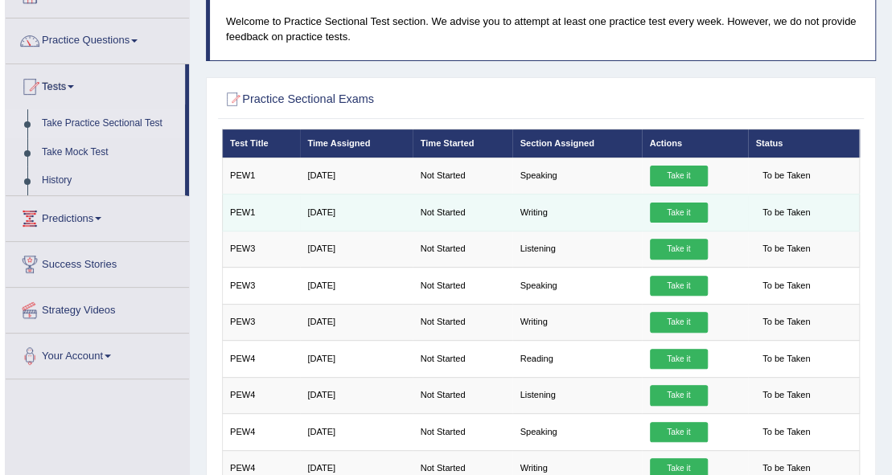
scroll to position [161, 0]
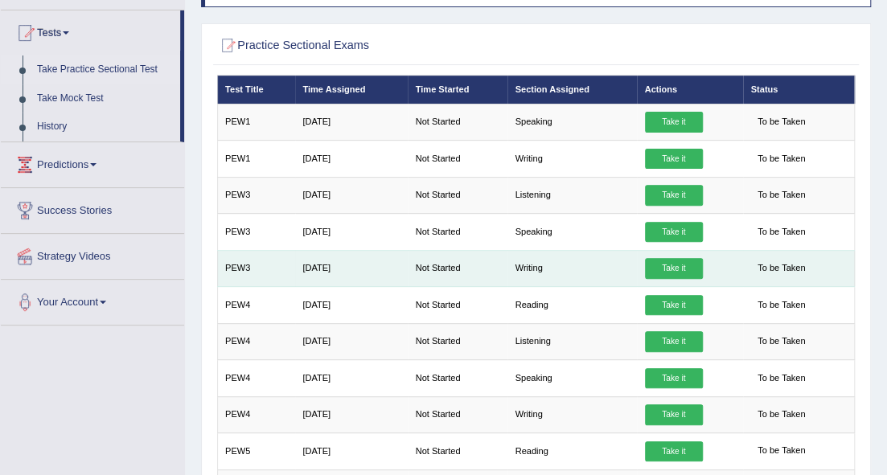
click at [529, 269] on td "Writing" at bounding box center [571, 268] width 129 height 36
click at [667, 262] on link "Take it" at bounding box center [674, 268] width 58 height 21
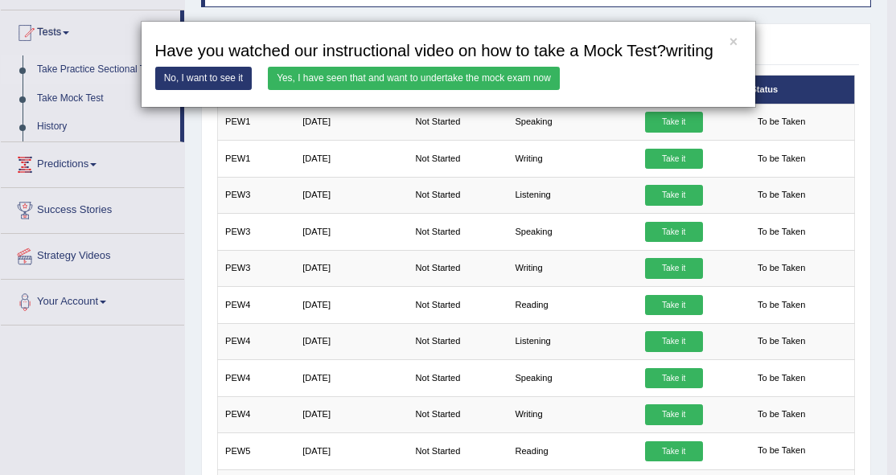
click at [459, 73] on link "Yes, I have seen that and want to undertake the mock exam now" at bounding box center [414, 78] width 292 height 23
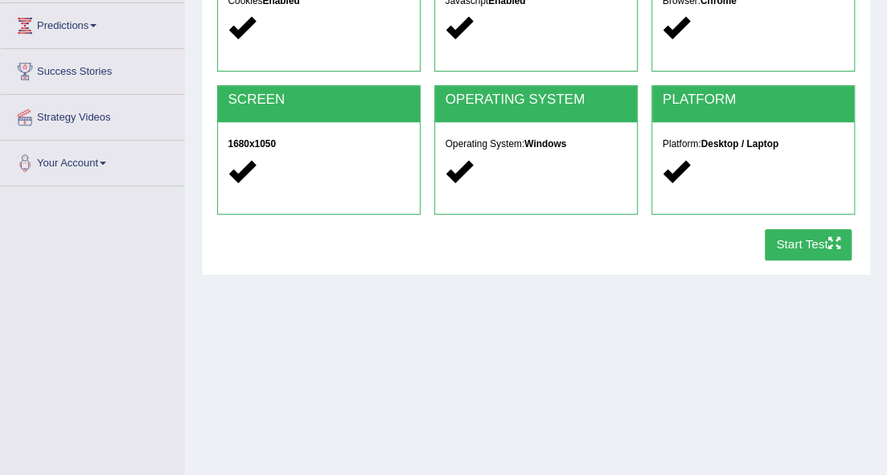
click at [796, 242] on button "Start Test" at bounding box center [809, 244] width 88 height 31
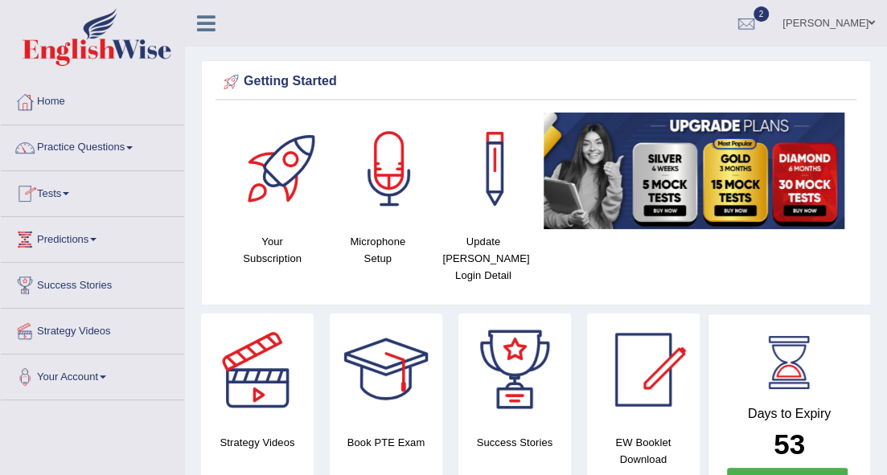
click at [68, 187] on link "Tests" at bounding box center [92, 191] width 183 height 40
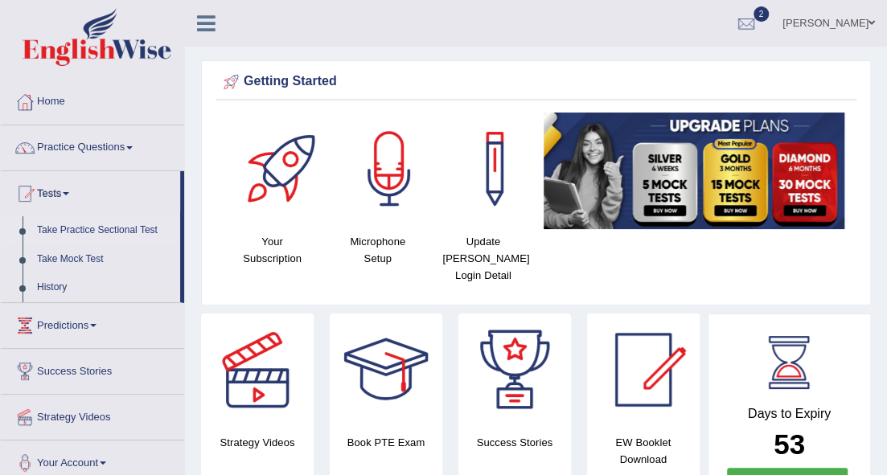
click at [106, 229] on link "Take Practice Sectional Test" at bounding box center [105, 230] width 150 height 29
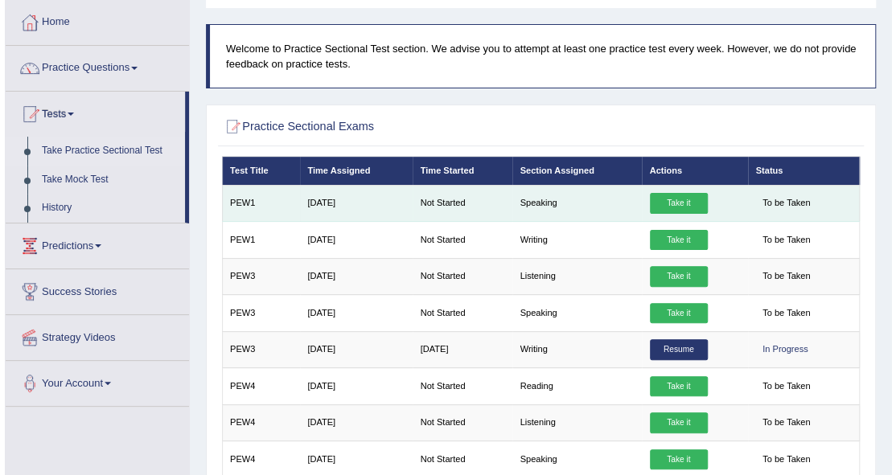
scroll to position [107, 0]
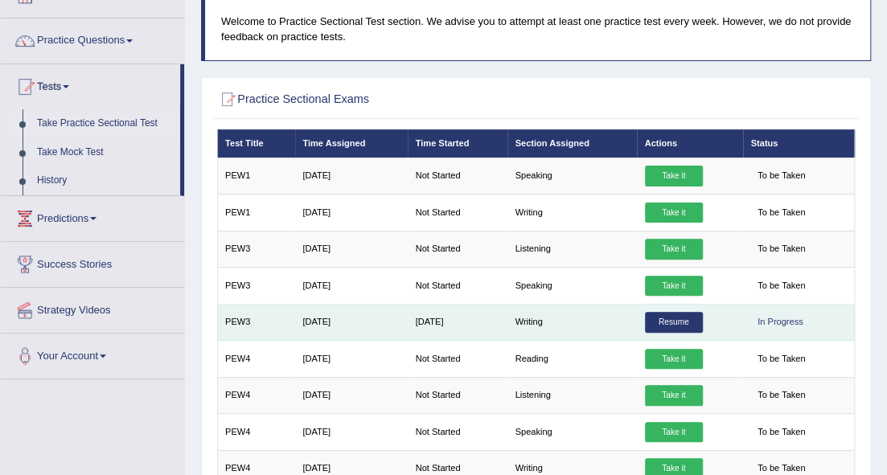
click at [662, 315] on link "Resume" at bounding box center [674, 322] width 58 height 21
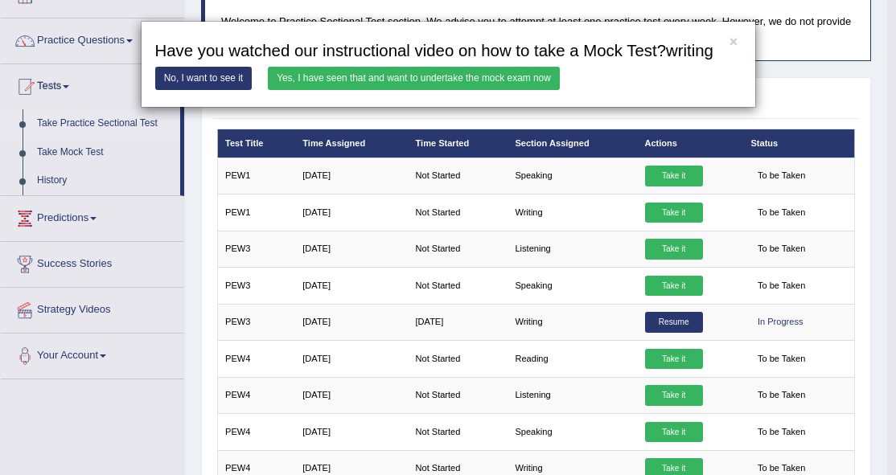
click at [515, 72] on link "Yes, I have seen that and want to undertake the mock exam now" at bounding box center [414, 78] width 292 height 23
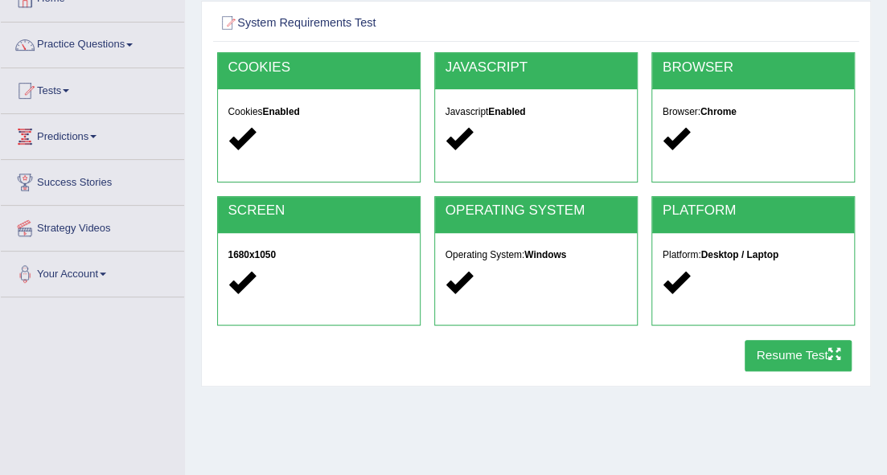
scroll to position [161, 0]
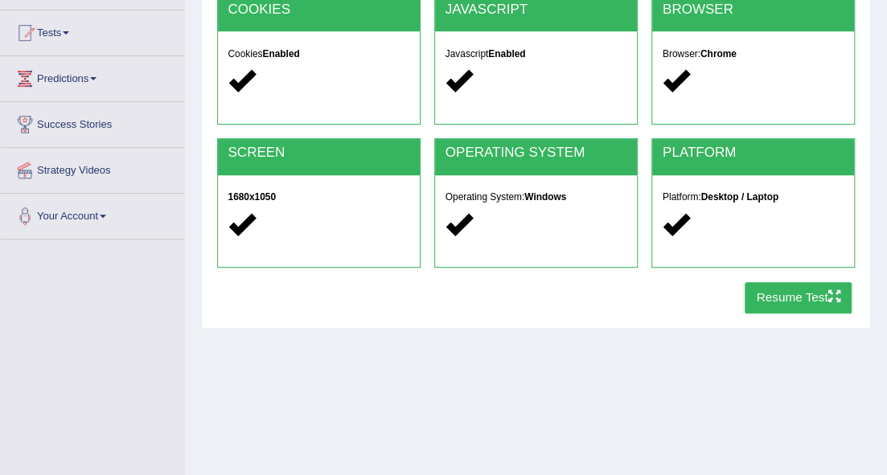
click at [765, 298] on button "Resume Test" at bounding box center [798, 297] width 107 height 31
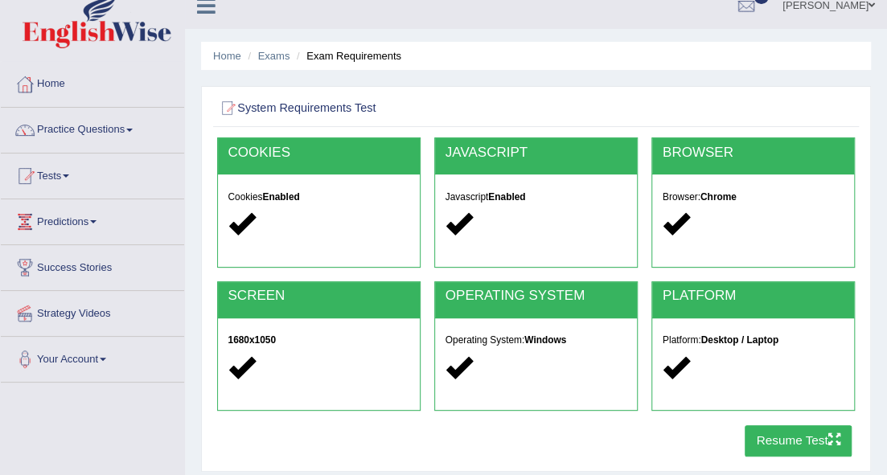
scroll to position [0, 0]
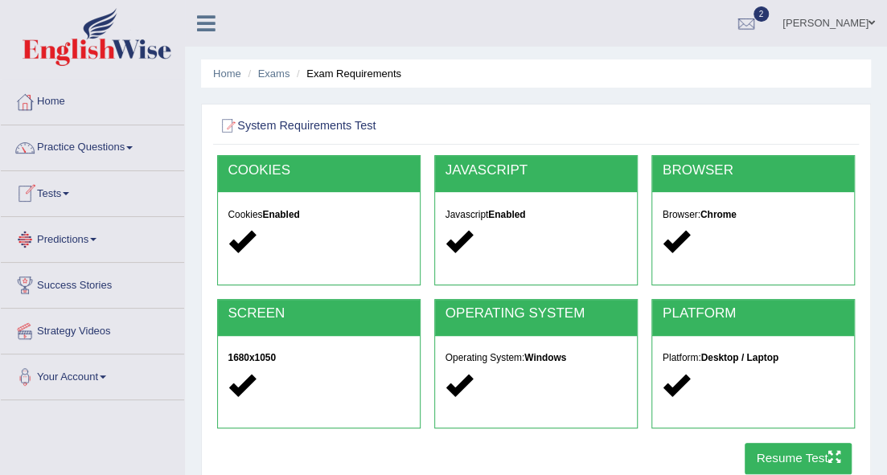
click at [72, 191] on link "Tests" at bounding box center [92, 191] width 183 height 40
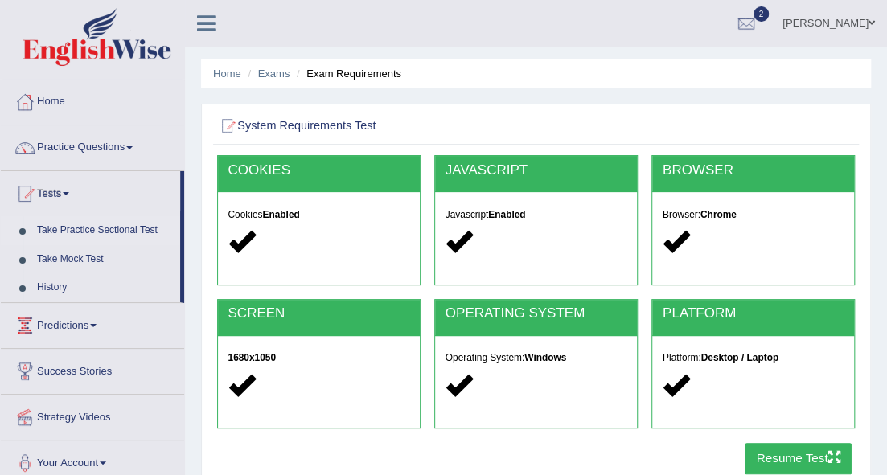
click at [108, 225] on link "Take Practice Sectional Test" at bounding box center [105, 230] width 150 height 29
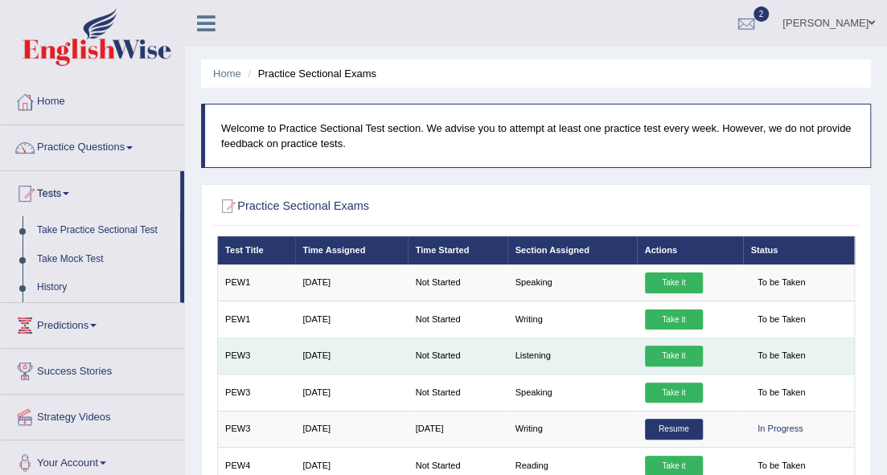
click at [671, 352] on link "Take it" at bounding box center [674, 356] width 58 height 21
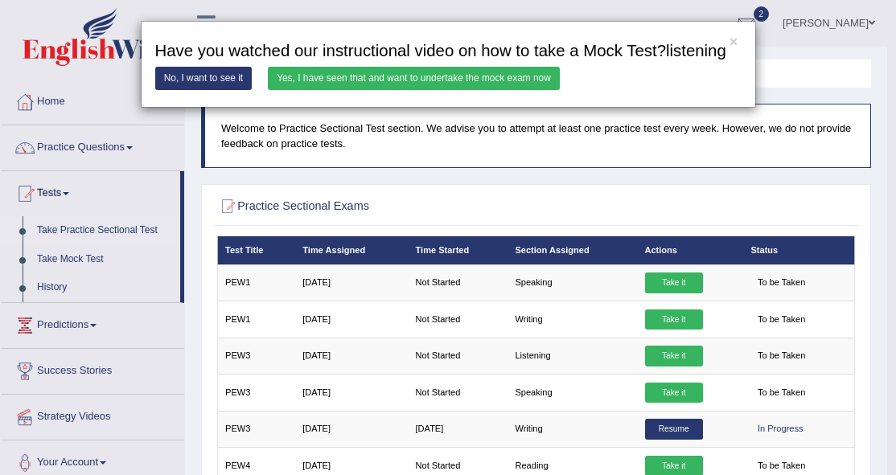
click at [510, 72] on link "Yes, I have seen that and want to undertake the mock exam now" at bounding box center [414, 78] width 292 height 23
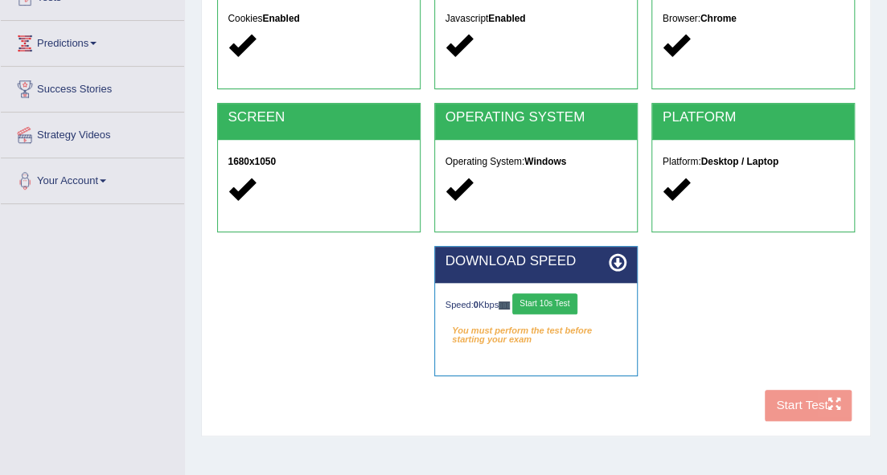
scroll to position [368, 0]
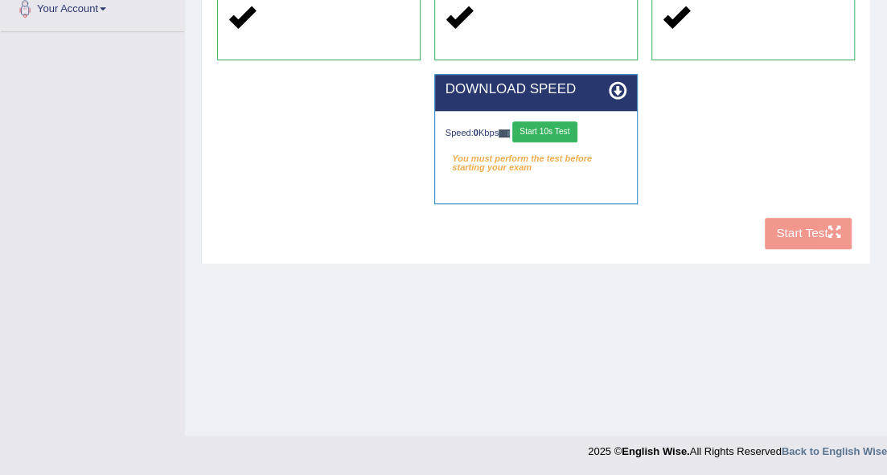
click at [819, 232] on div "COOKIES Cookies Enabled JAVASCRIPT Javascript Enabled BROWSER Browser: Chrome S…" at bounding box center [535, 22] width 645 height 470
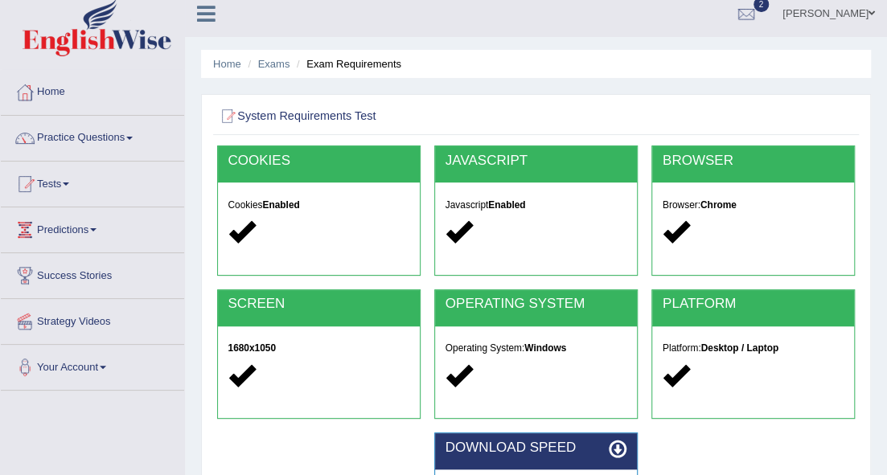
scroll to position [0, 0]
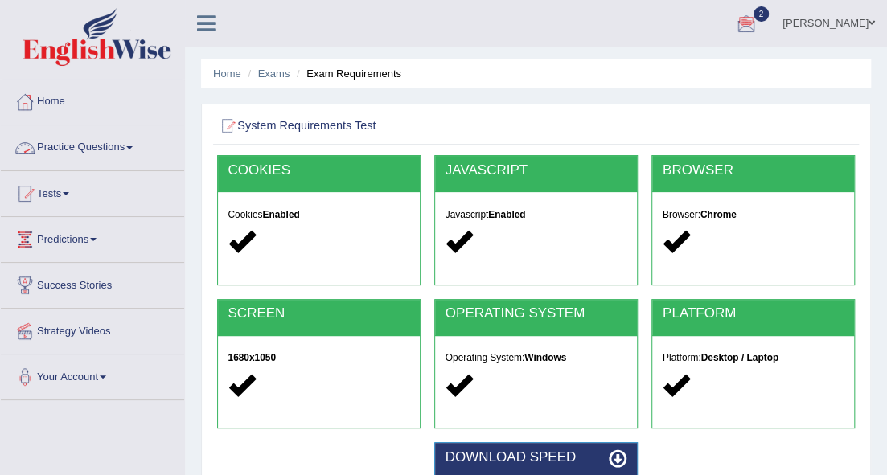
click at [133, 144] on link "Practice Questions" at bounding box center [92, 145] width 183 height 40
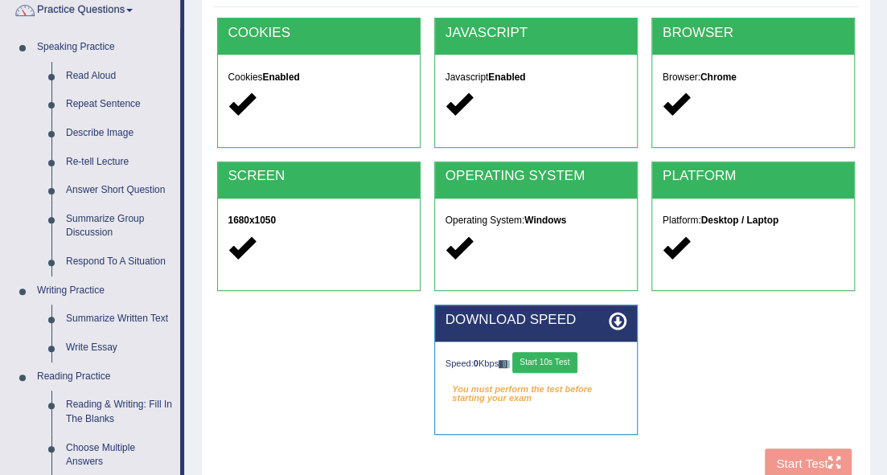
scroll to position [53, 0]
